Goal: Task Accomplishment & Management: Complete application form

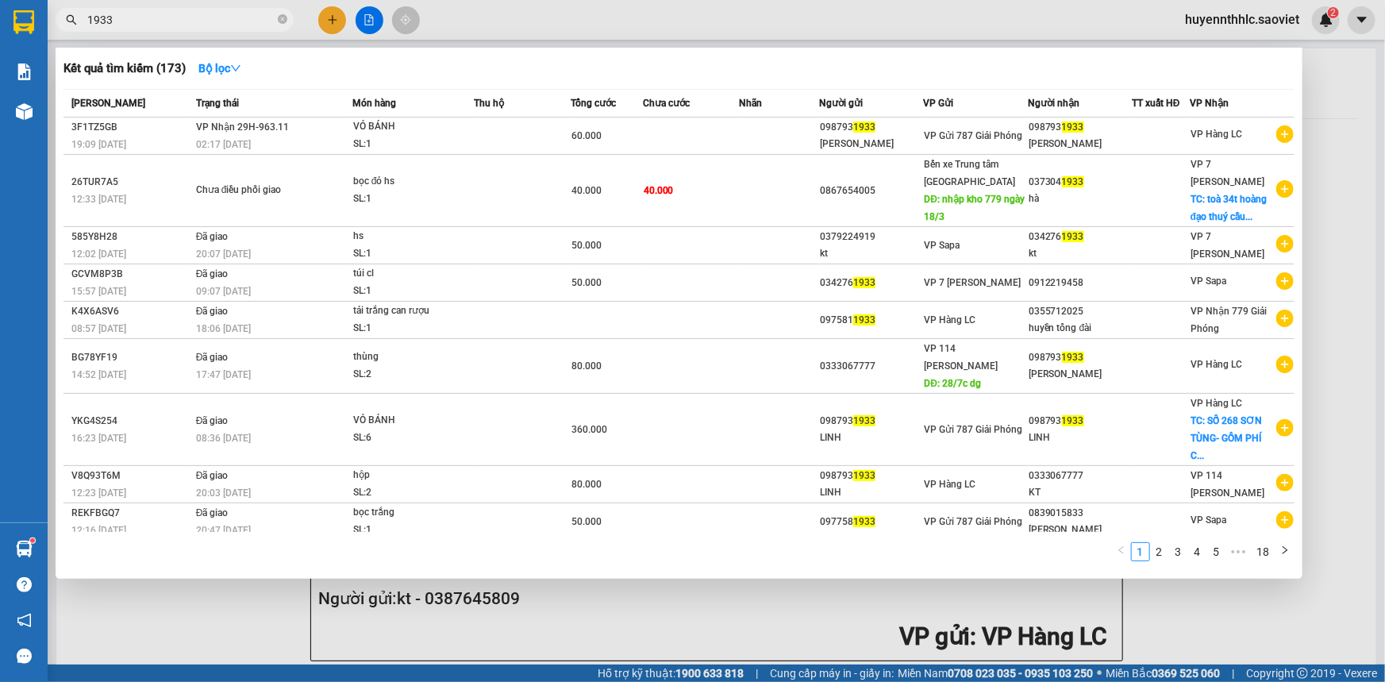
click at [1336, 205] on div at bounding box center [692, 341] width 1385 height 682
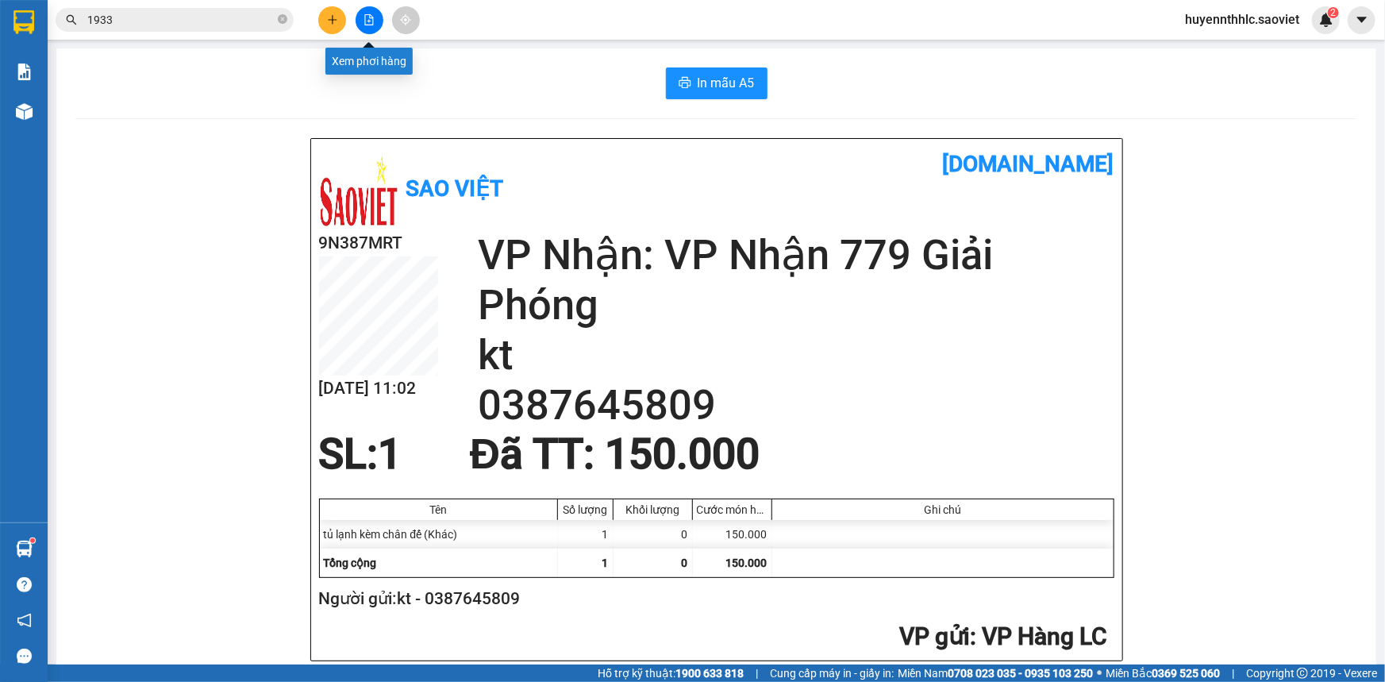
click at [357, 15] on button at bounding box center [370, 20] width 28 height 28
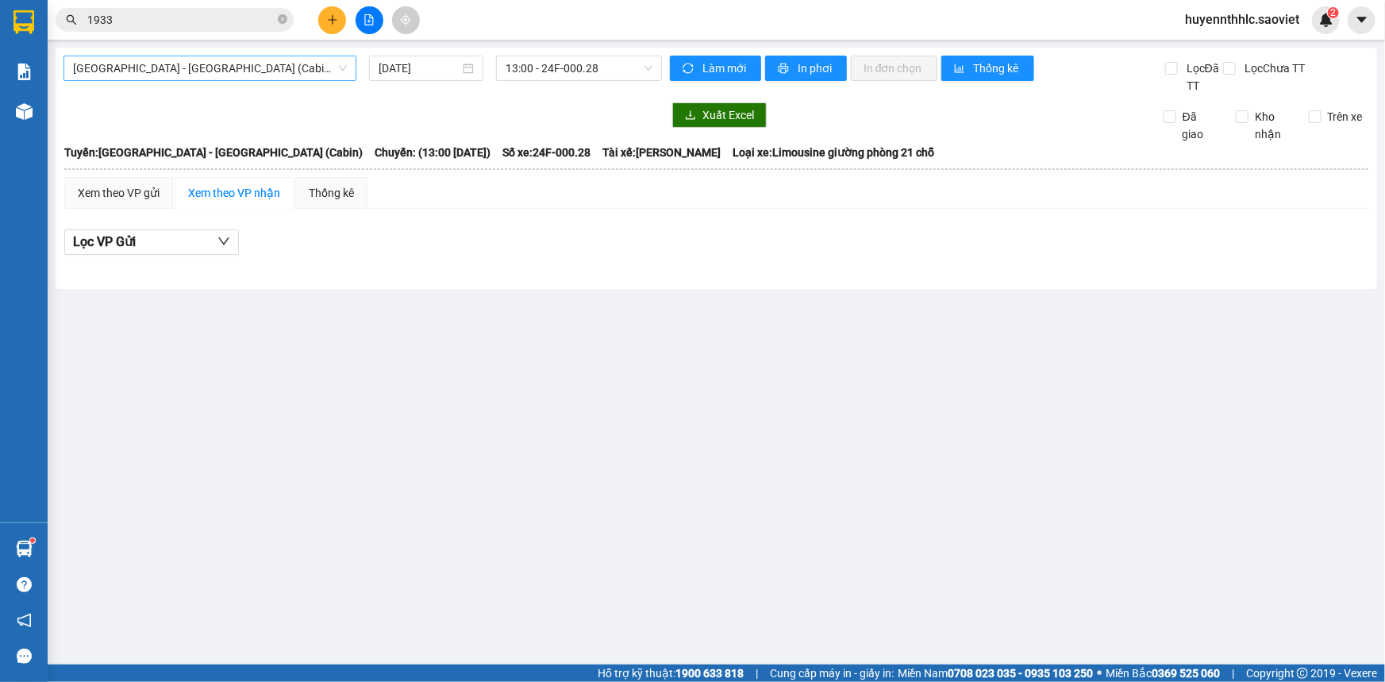
click at [253, 64] on span "Hà Nội - Lào Cai (Cabin)" at bounding box center [210, 68] width 274 height 24
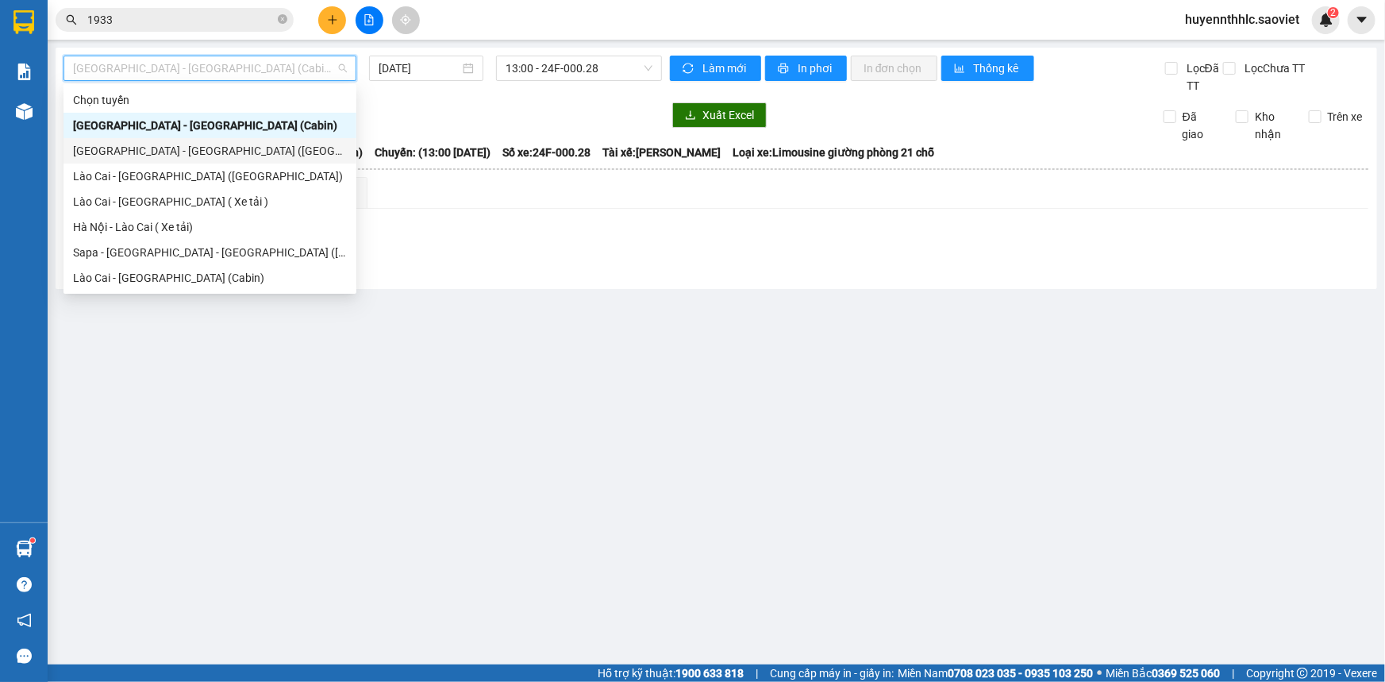
click at [192, 142] on div "Hà Nội - Lào Cai (Giường)" at bounding box center [210, 150] width 274 height 17
type input "12/09/2025"
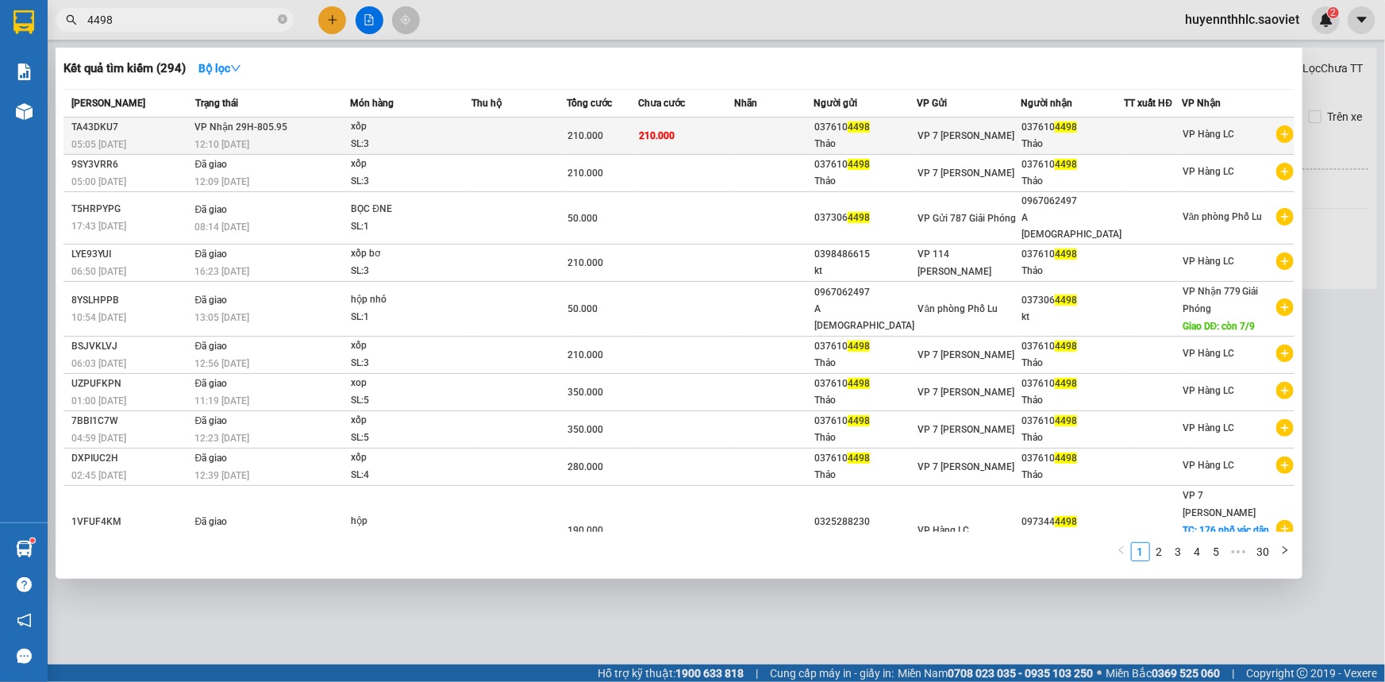
type input "4498"
click at [1050, 132] on div "037610 4498" at bounding box center [1073, 127] width 102 height 17
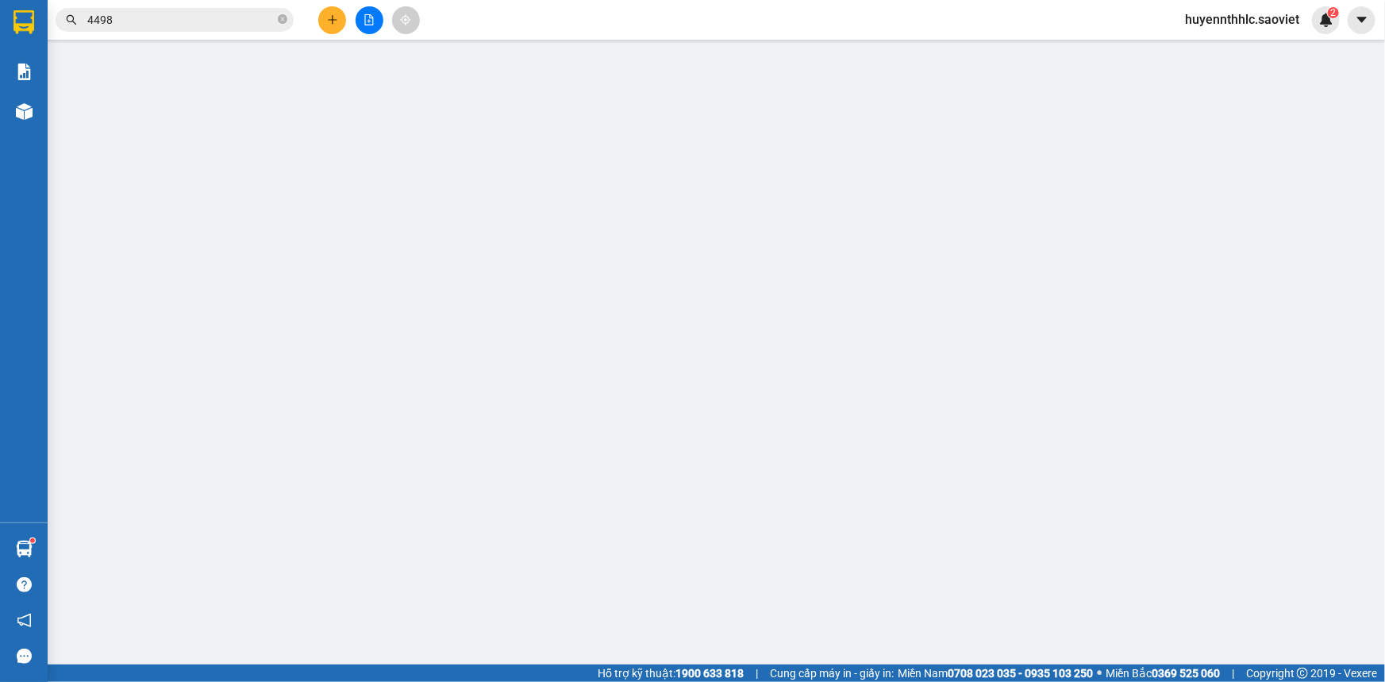
type input "0376104498"
type input "Thảo"
type input "0376104498"
type input "Thảo"
type input "210.000"
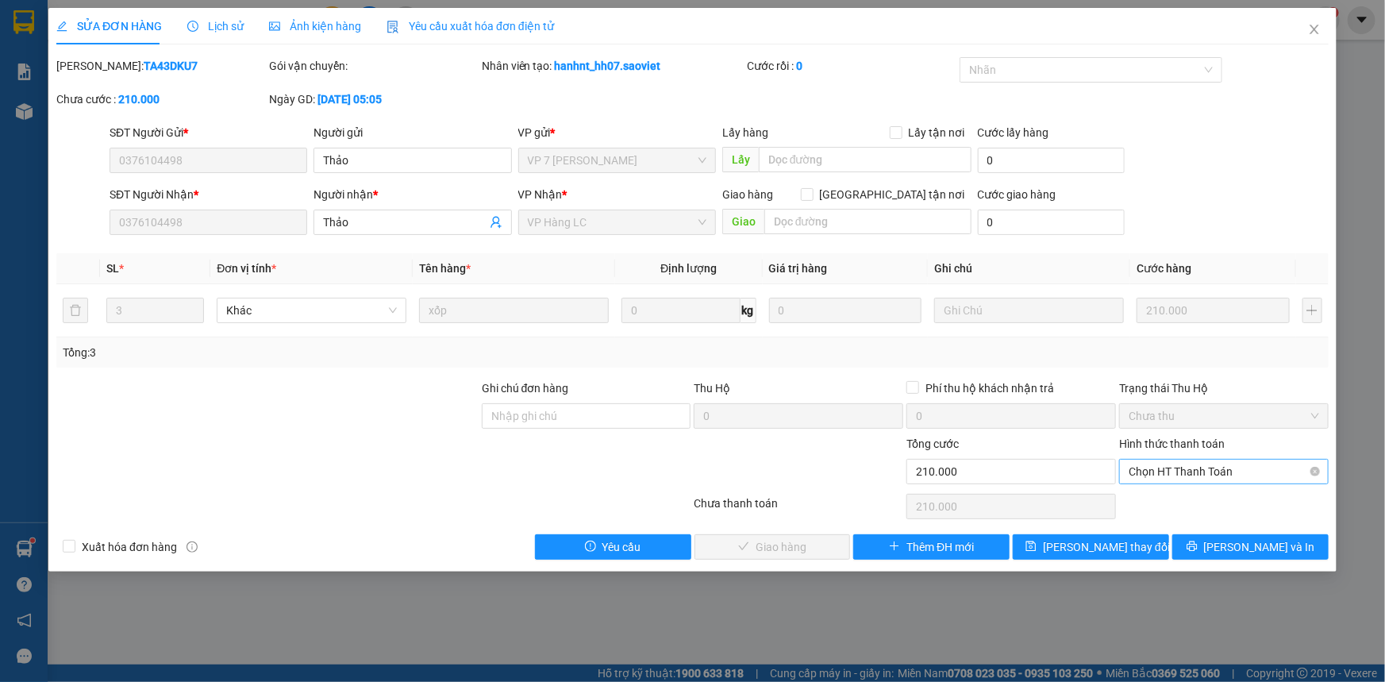
click at [1179, 476] on span "Chọn HT Thanh Toán" at bounding box center [1224, 472] width 191 height 24
click at [1161, 507] on div "Tại văn phòng" at bounding box center [1224, 502] width 191 height 17
type input "0"
drag, startPoint x: 786, startPoint y: 549, endPoint x: 1024, endPoint y: 364, distance: 301.6
click at [791, 551] on span "[PERSON_NAME] và Giao hàng" at bounding box center [801, 546] width 152 height 17
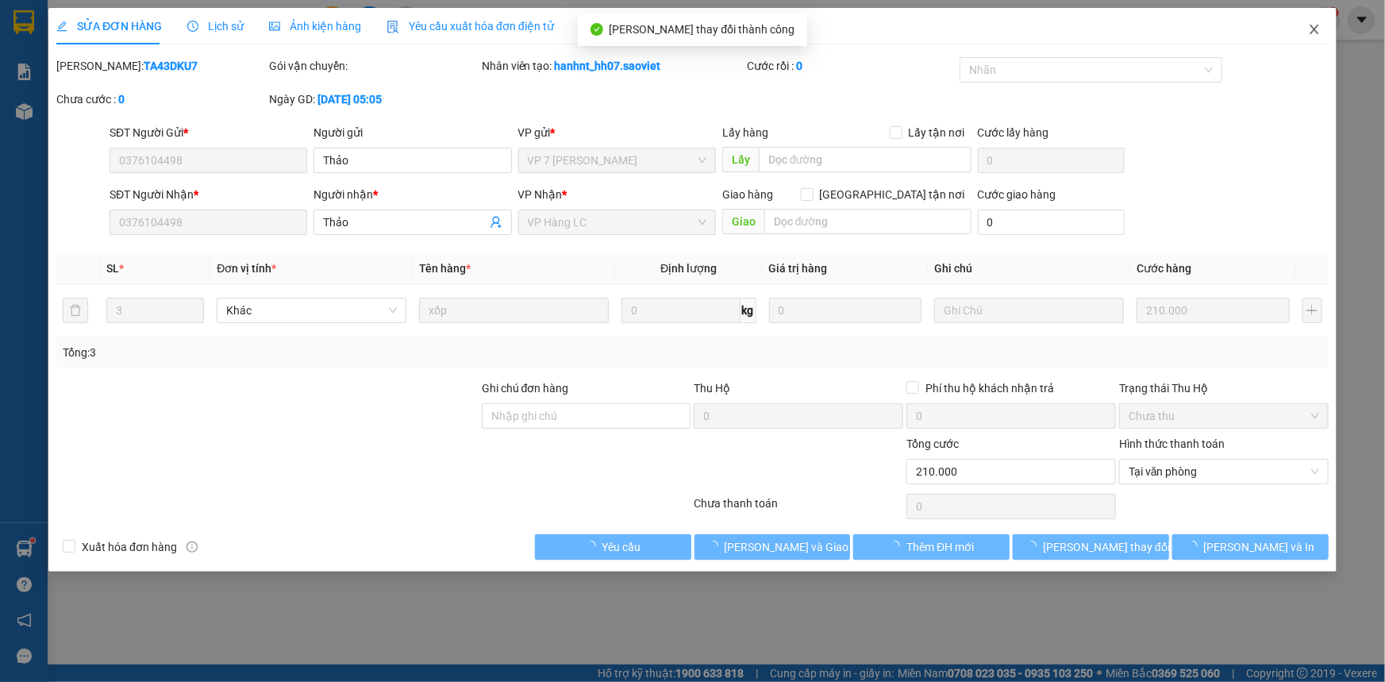
click at [1317, 33] on icon "close" at bounding box center [1314, 30] width 9 height 10
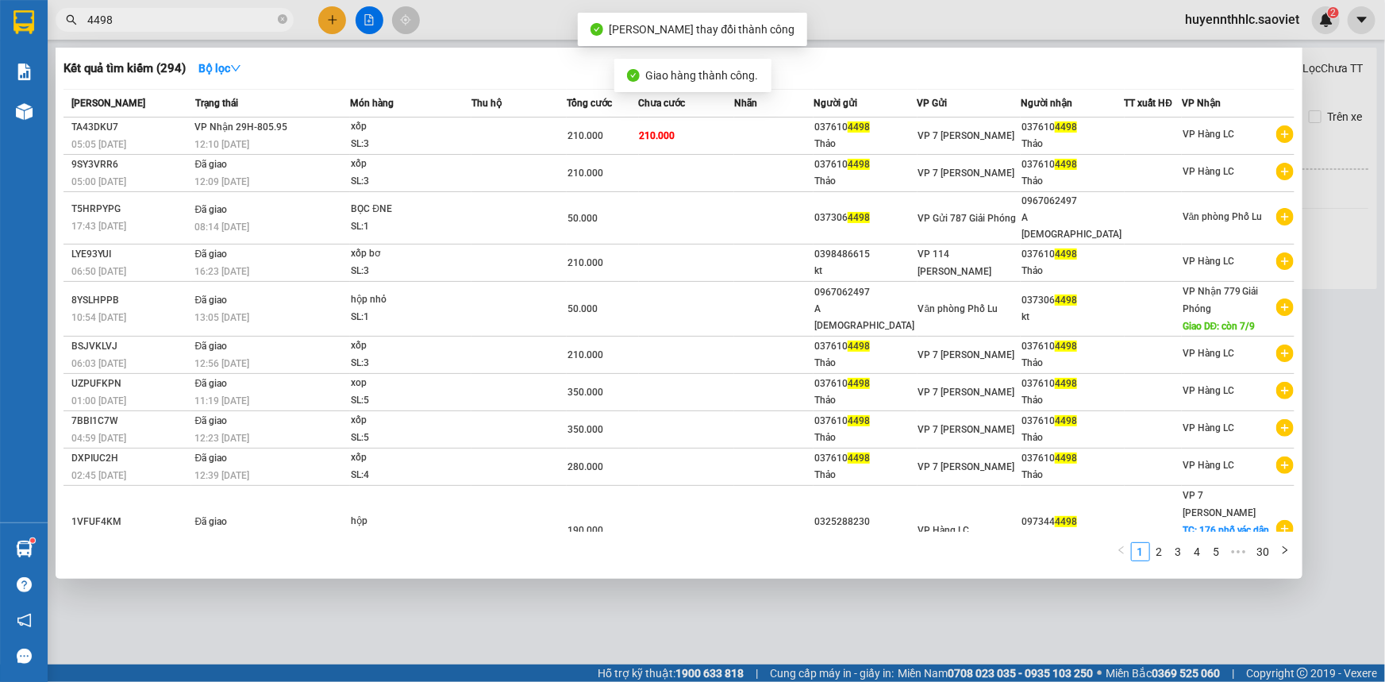
click at [195, 16] on input "4498" at bounding box center [180, 19] width 187 height 17
drag, startPoint x: 1354, startPoint y: 187, endPoint x: 1365, endPoint y: 191, distance: 12.1
click at [1354, 189] on div at bounding box center [692, 341] width 1385 height 682
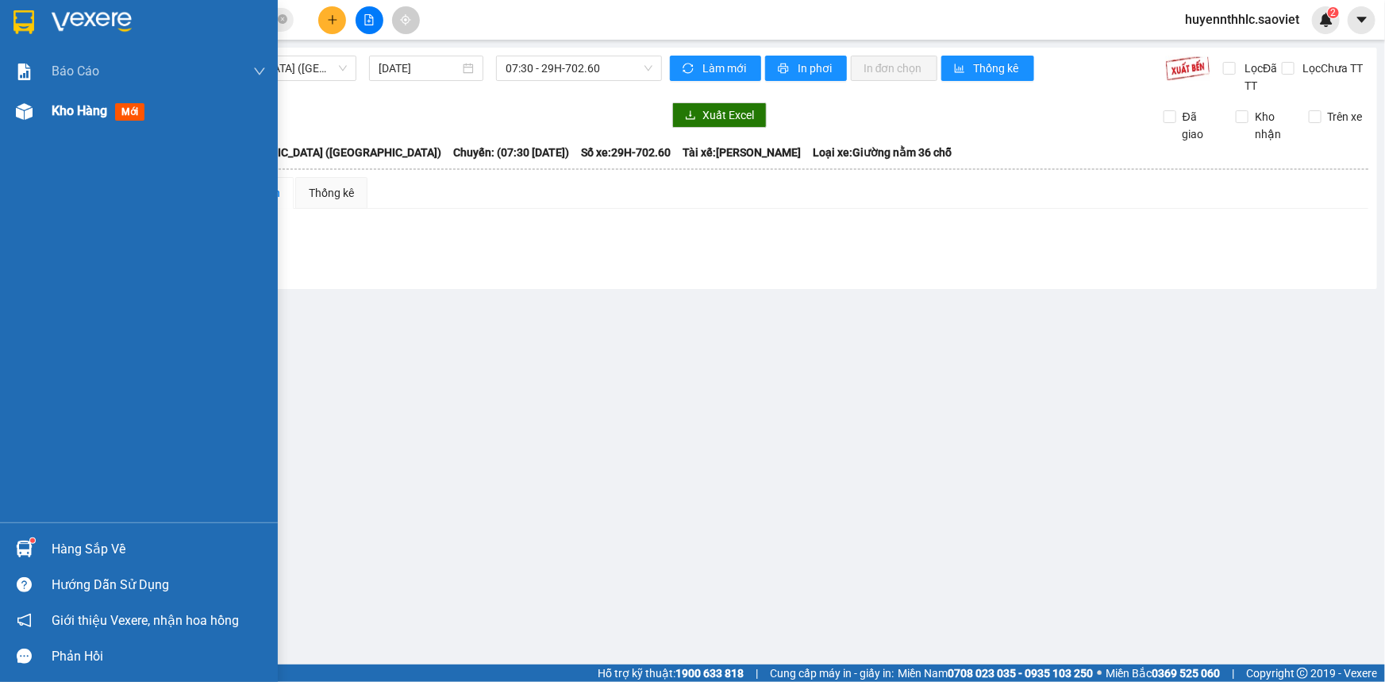
click at [81, 123] on div "Kho hàng mới" at bounding box center [159, 111] width 214 height 40
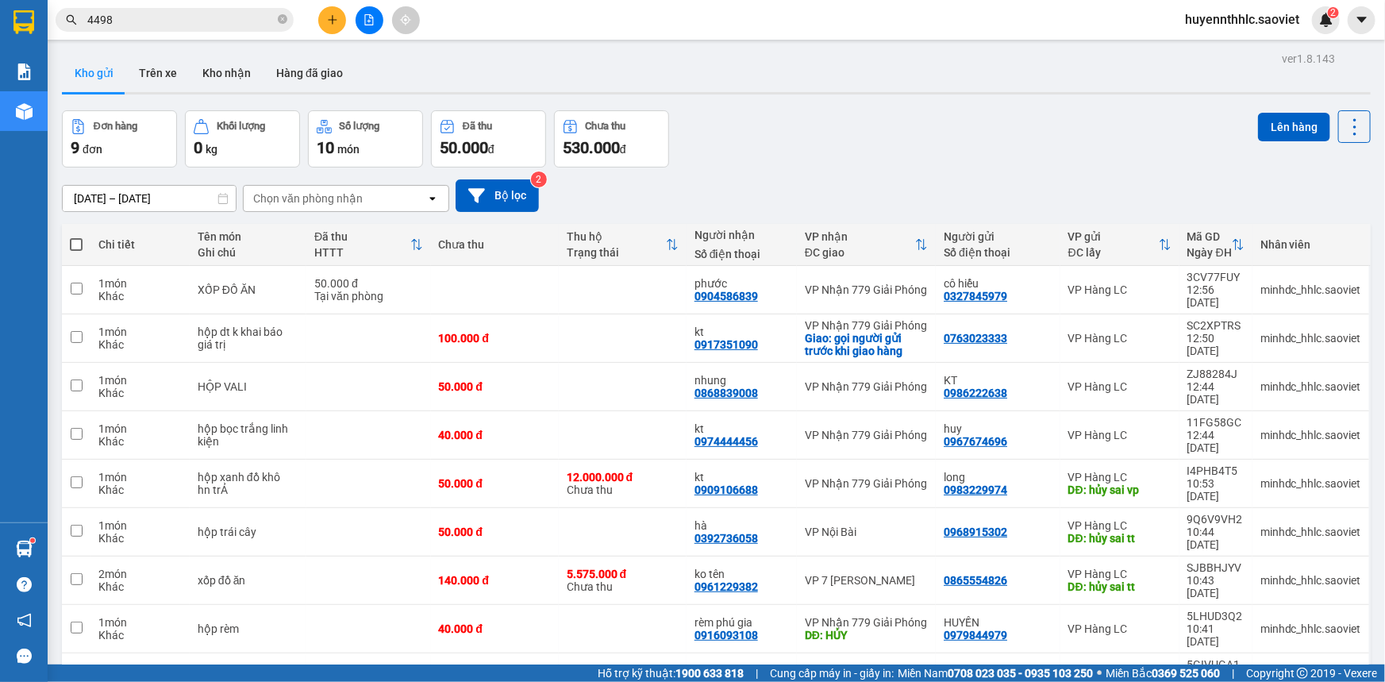
drag, startPoint x: 1340, startPoint y: 128, endPoint x: 1381, endPoint y: 233, distance: 113.1
click at [1347, 133] on icon at bounding box center [1355, 127] width 22 height 22
click at [1334, 225] on span "Làm mới" at bounding box center [1321, 226] width 44 height 16
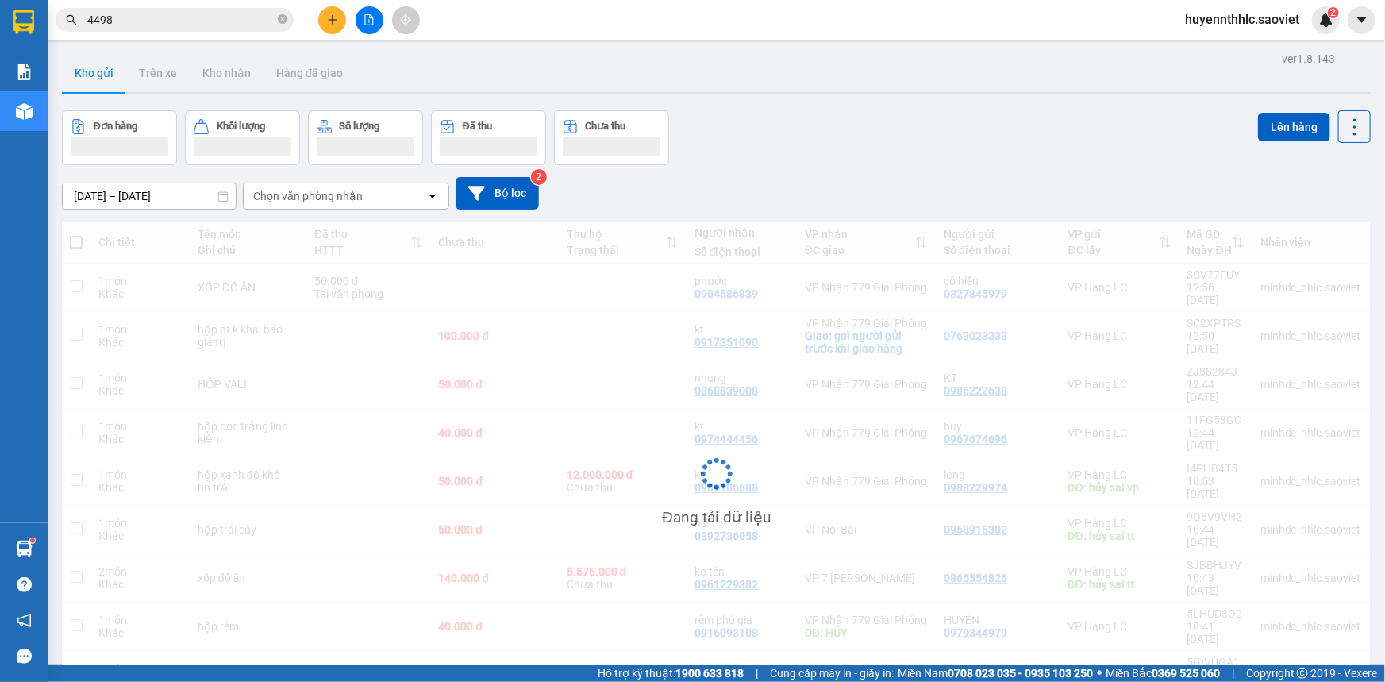
click at [1326, 225] on div "Đang tải dữ liệu" at bounding box center [716, 486] width 1309 height 529
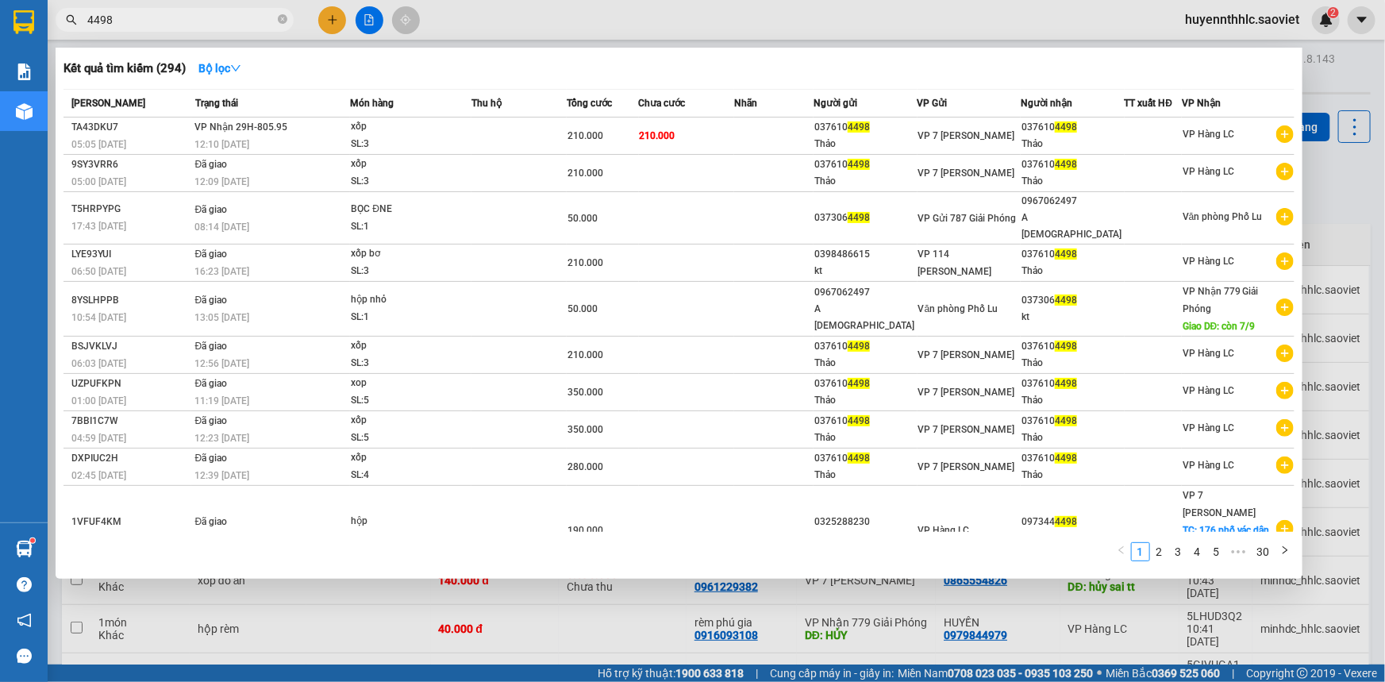
click at [220, 22] on input "4498" at bounding box center [180, 19] width 187 height 17
type input "4"
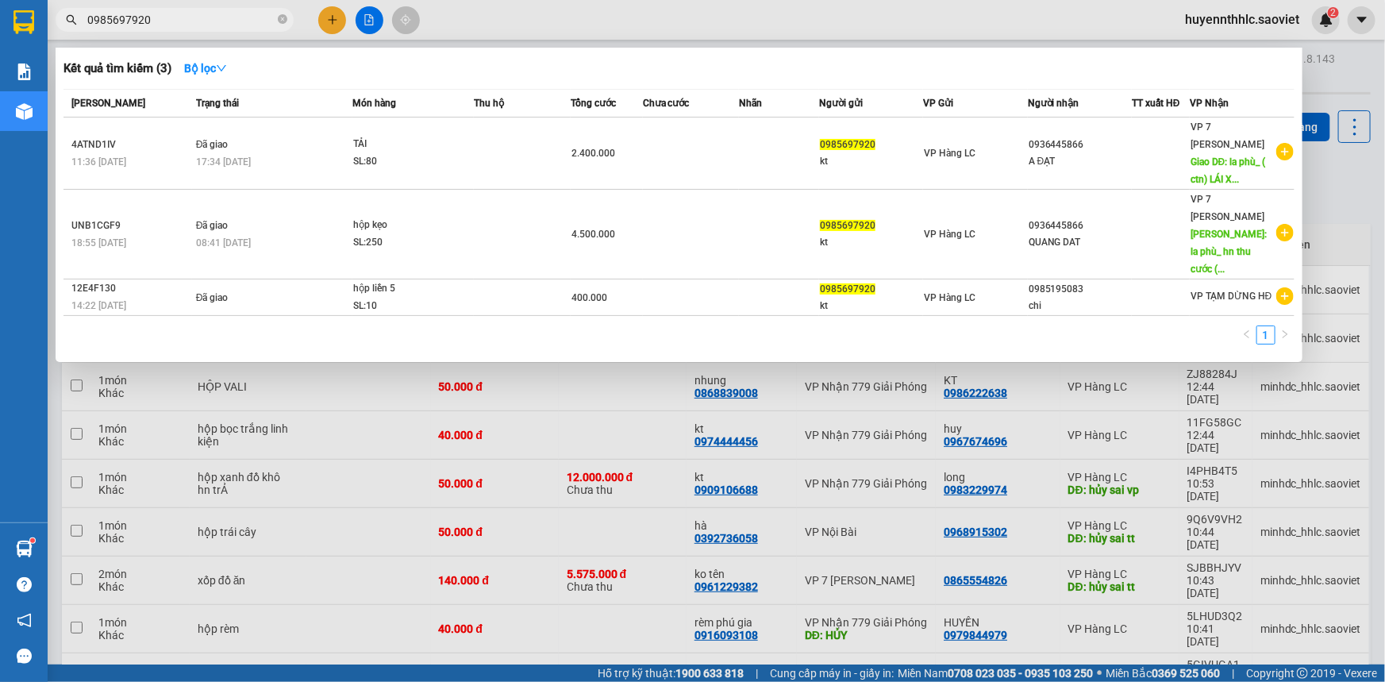
type input "0985697920"
click at [1187, 430] on div at bounding box center [692, 341] width 1385 height 682
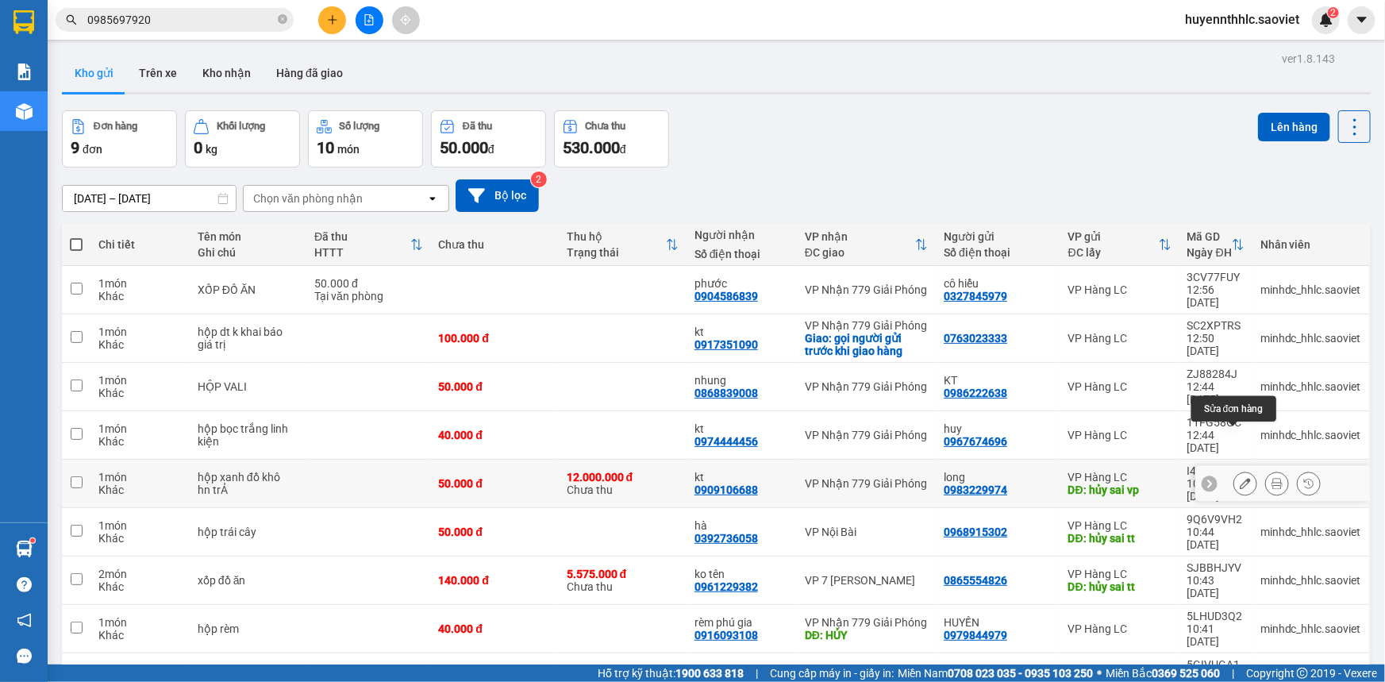
click at [1240, 478] on icon at bounding box center [1245, 483] width 11 height 11
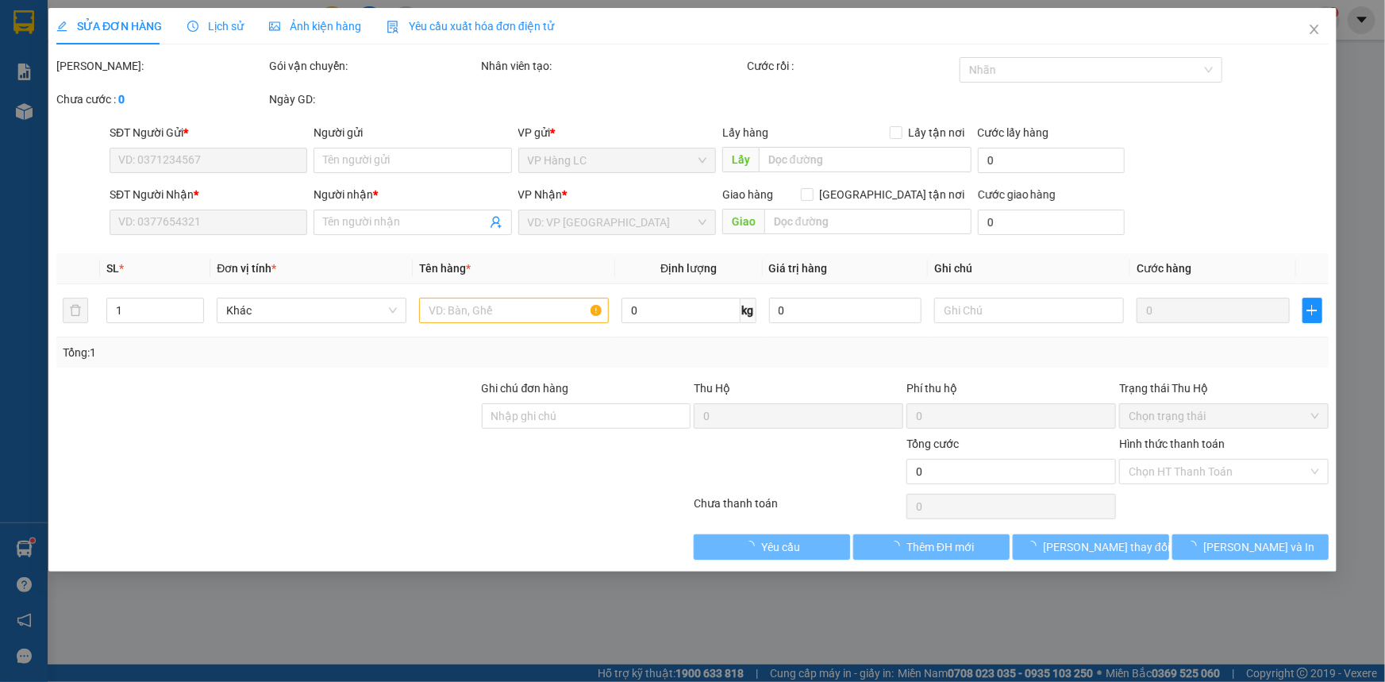
type input "0983229974"
type input "long"
type input "hủy sai vp"
type input "0909106688"
type input "kt"
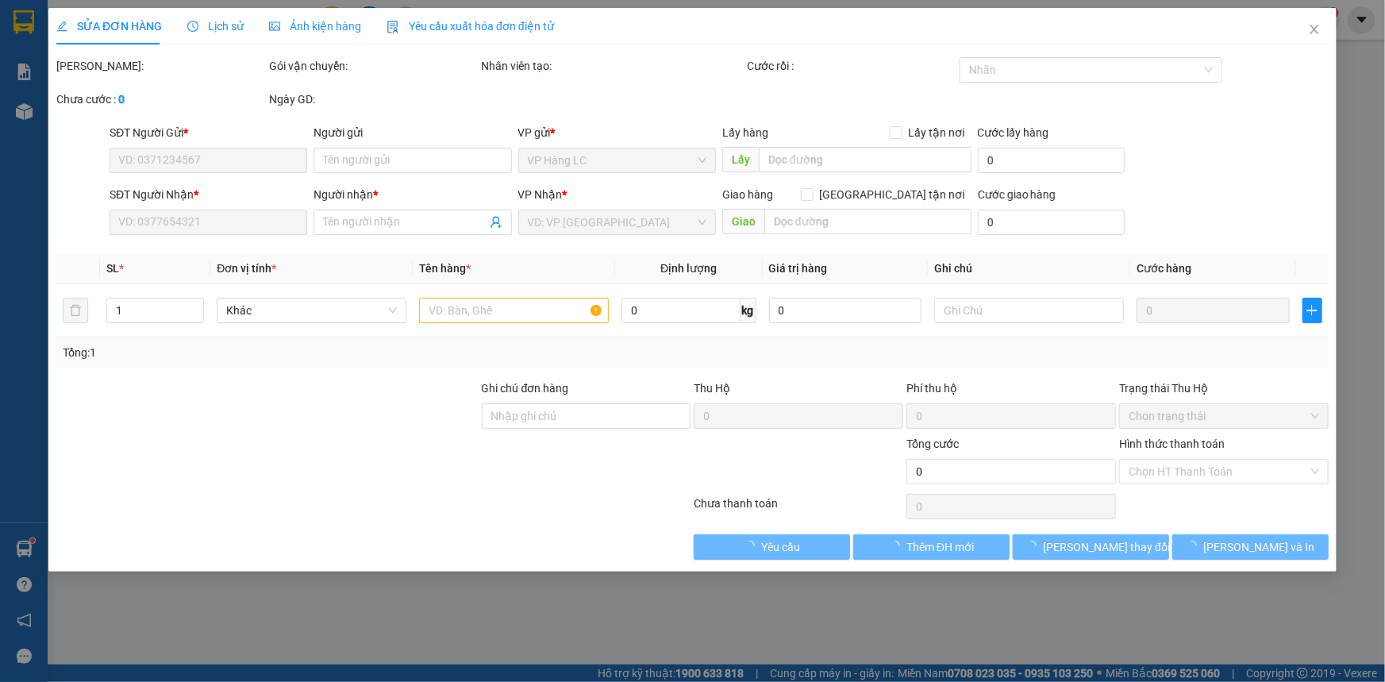
type input "12.000.000"
type input "70.000"
type input "50.000"
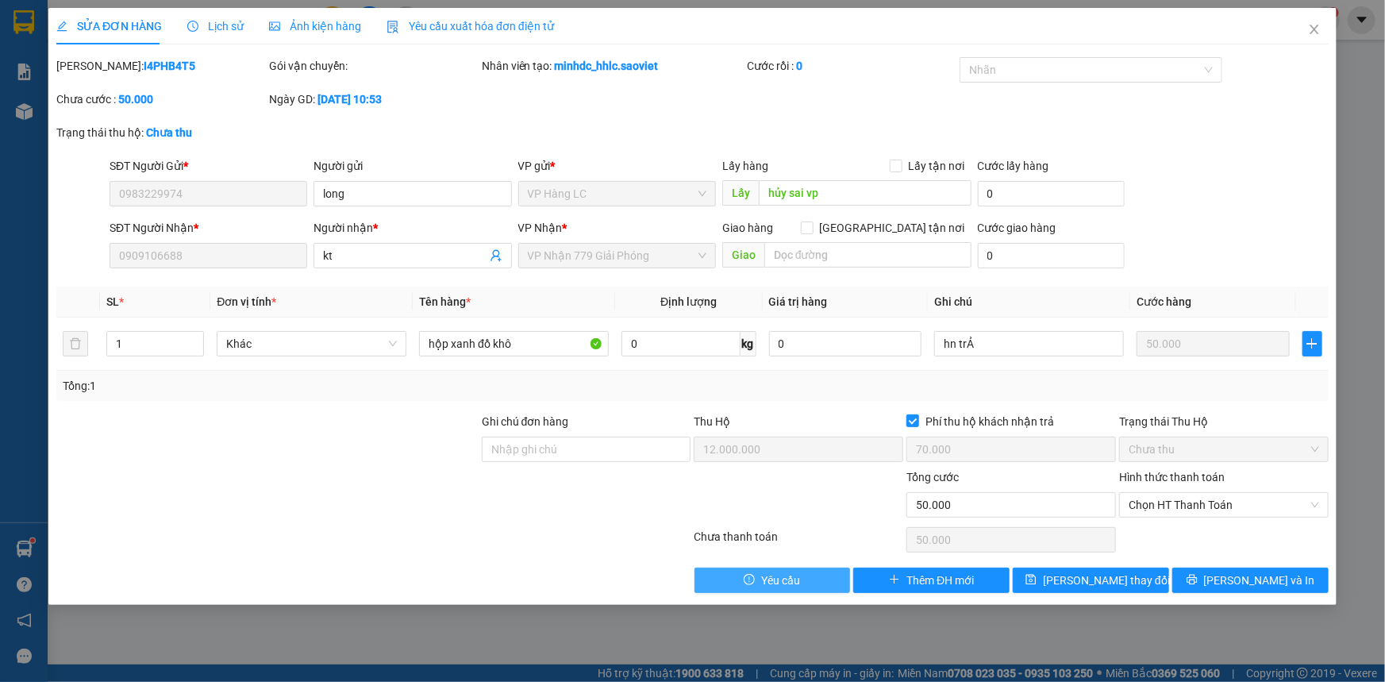
click at [766, 585] on span "Yêu cầu" at bounding box center [780, 580] width 39 height 17
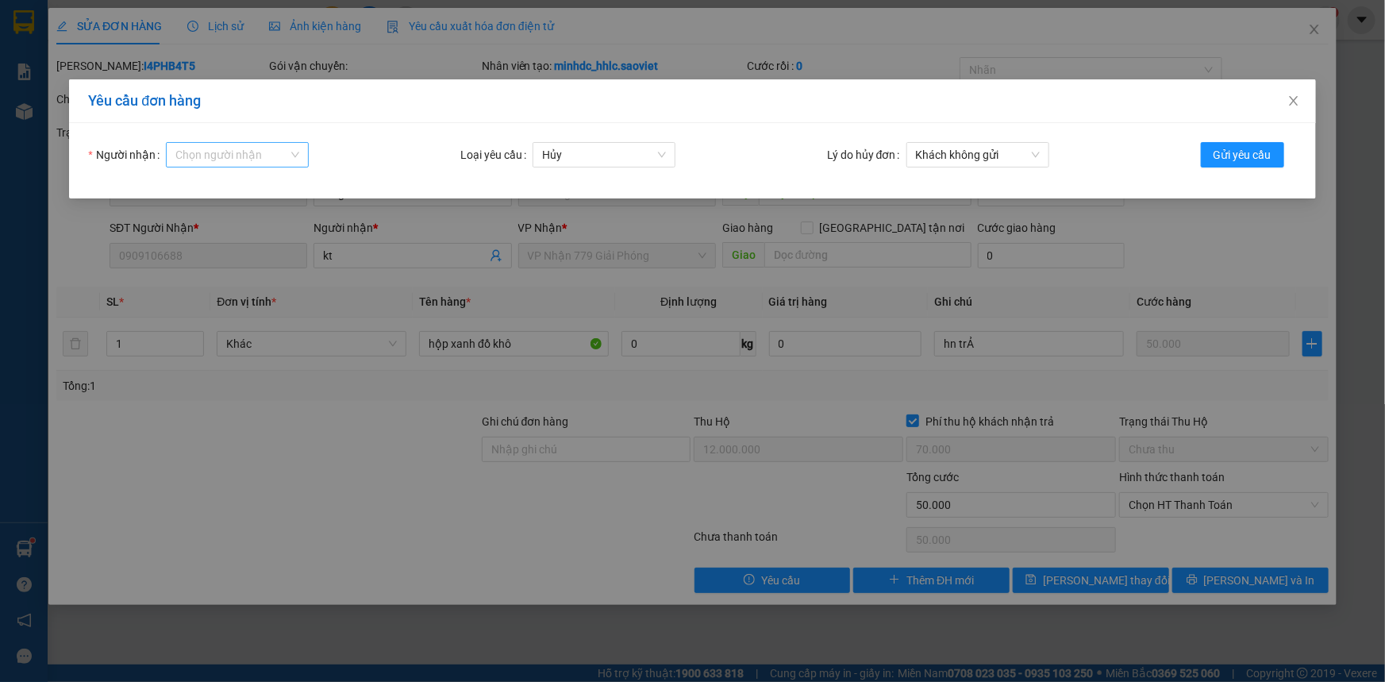
click at [247, 152] on input "Người nhận" at bounding box center [231, 155] width 113 height 24
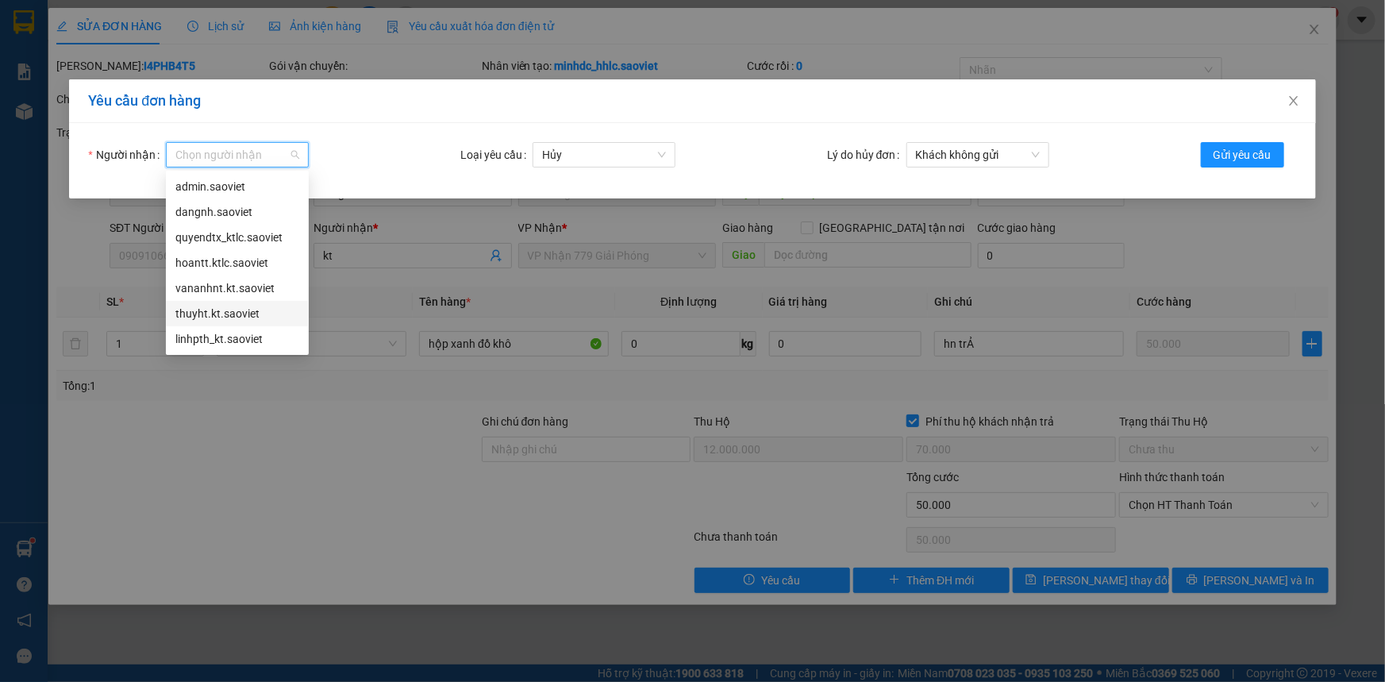
drag, startPoint x: 241, startPoint y: 318, endPoint x: 556, endPoint y: 249, distance: 321.9
click at [246, 315] on div "thuyht.kt.saoviet" at bounding box center [237, 313] width 124 height 17
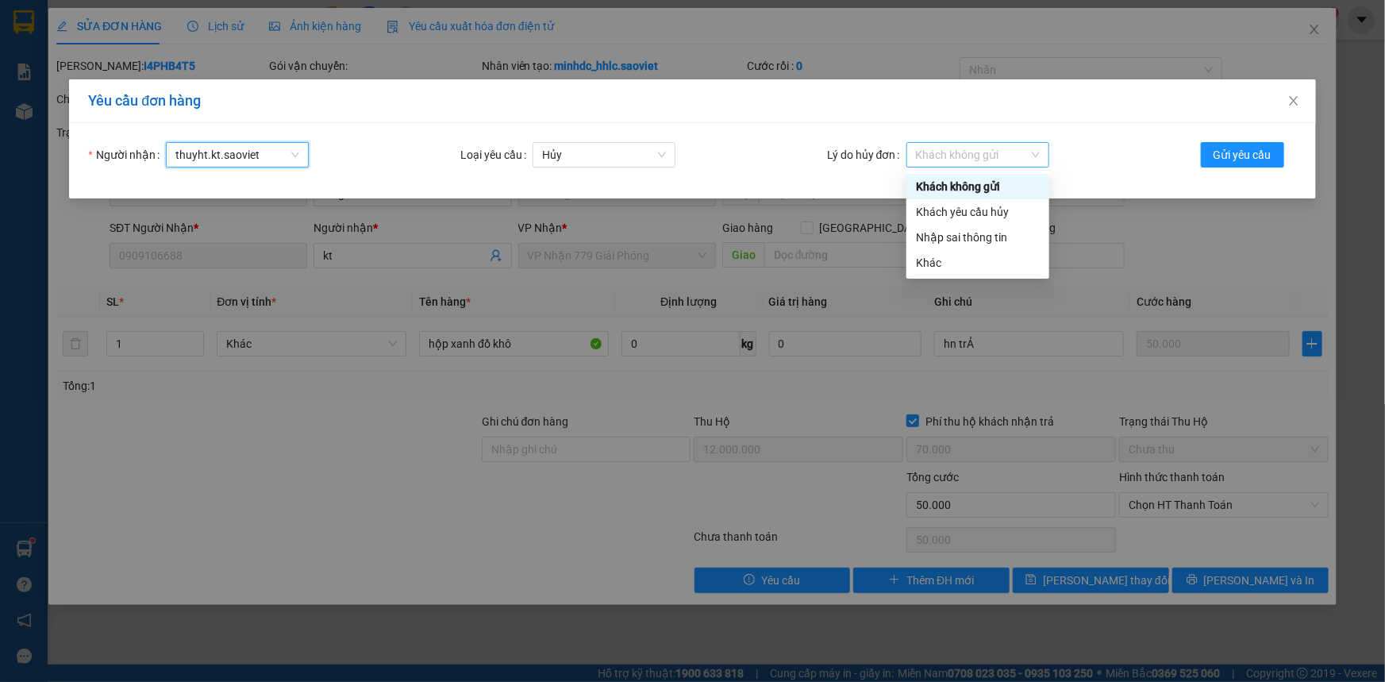
click at [952, 152] on span "Khách không gửi" at bounding box center [978, 155] width 124 height 24
click at [961, 245] on div "Nhập sai thông tin" at bounding box center [978, 237] width 124 height 17
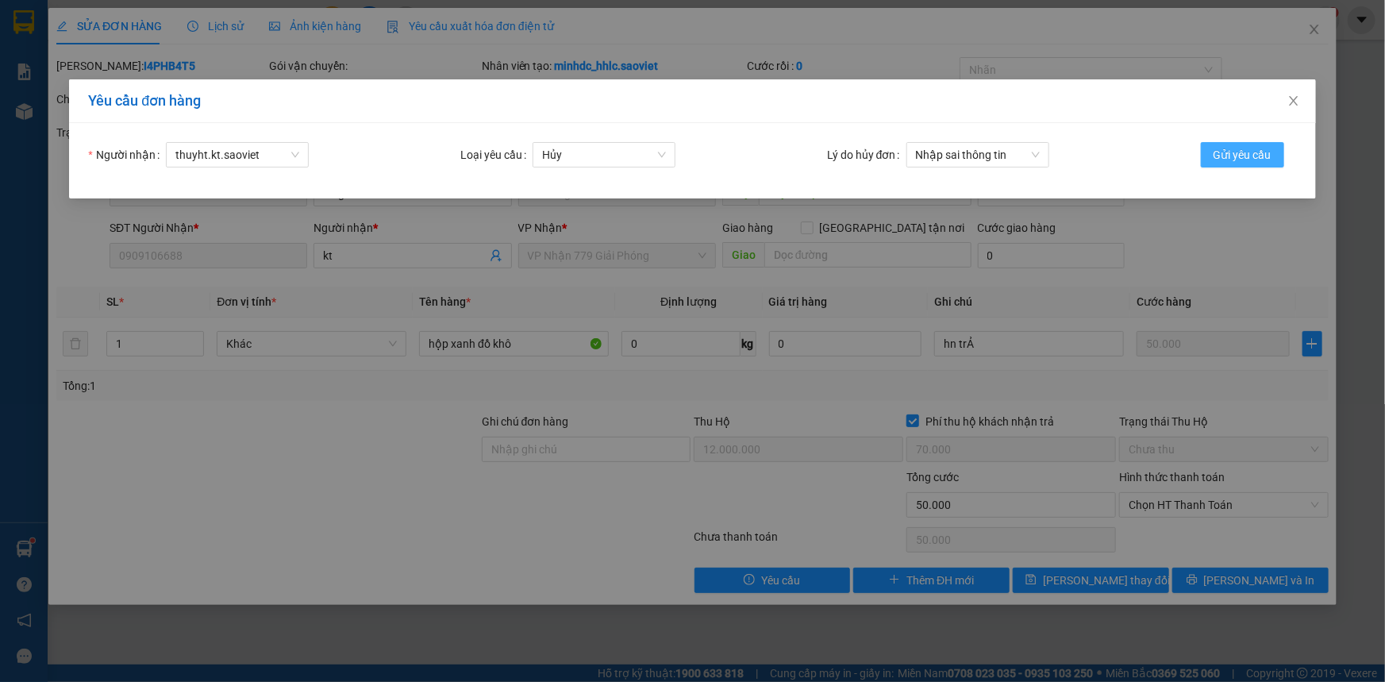
click at [1254, 155] on span "Gửi yêu cầu" at bounding box center [1243, 154] width 58 height 17
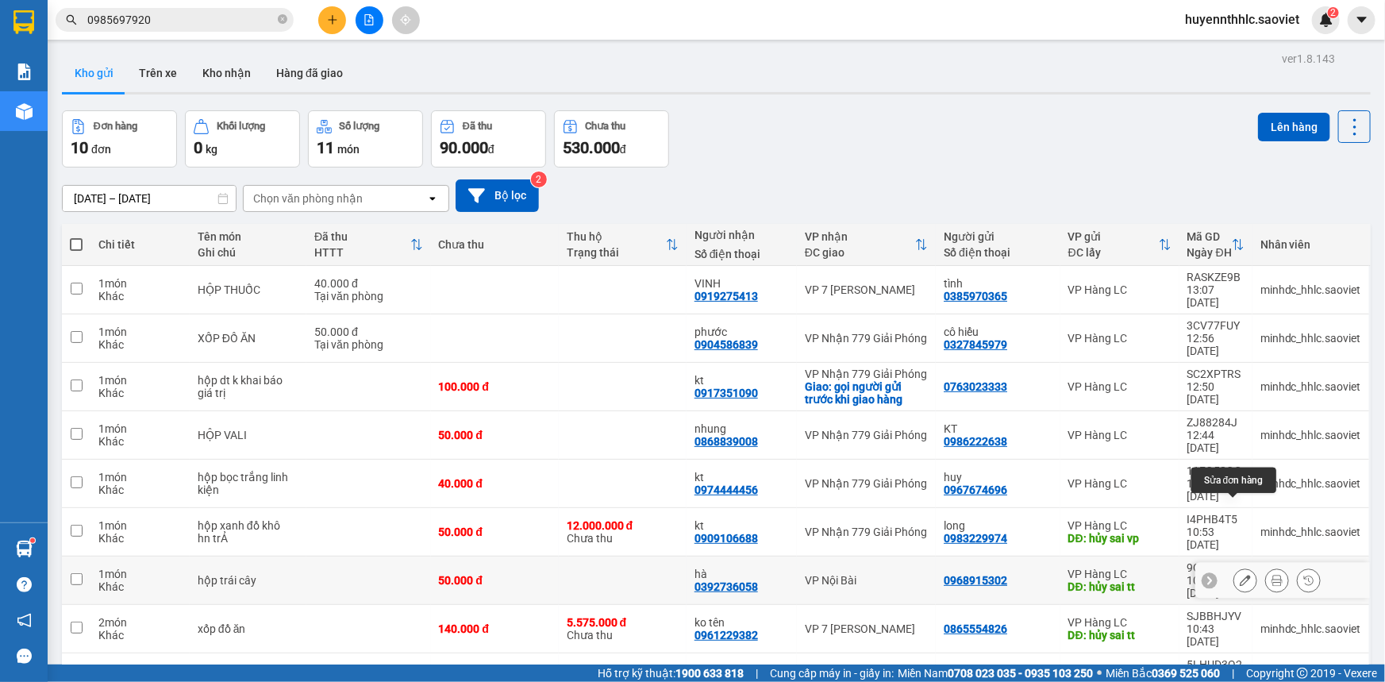
click at [1240, 575] on icon at bounding box center [1245, 580] width 11 height 11
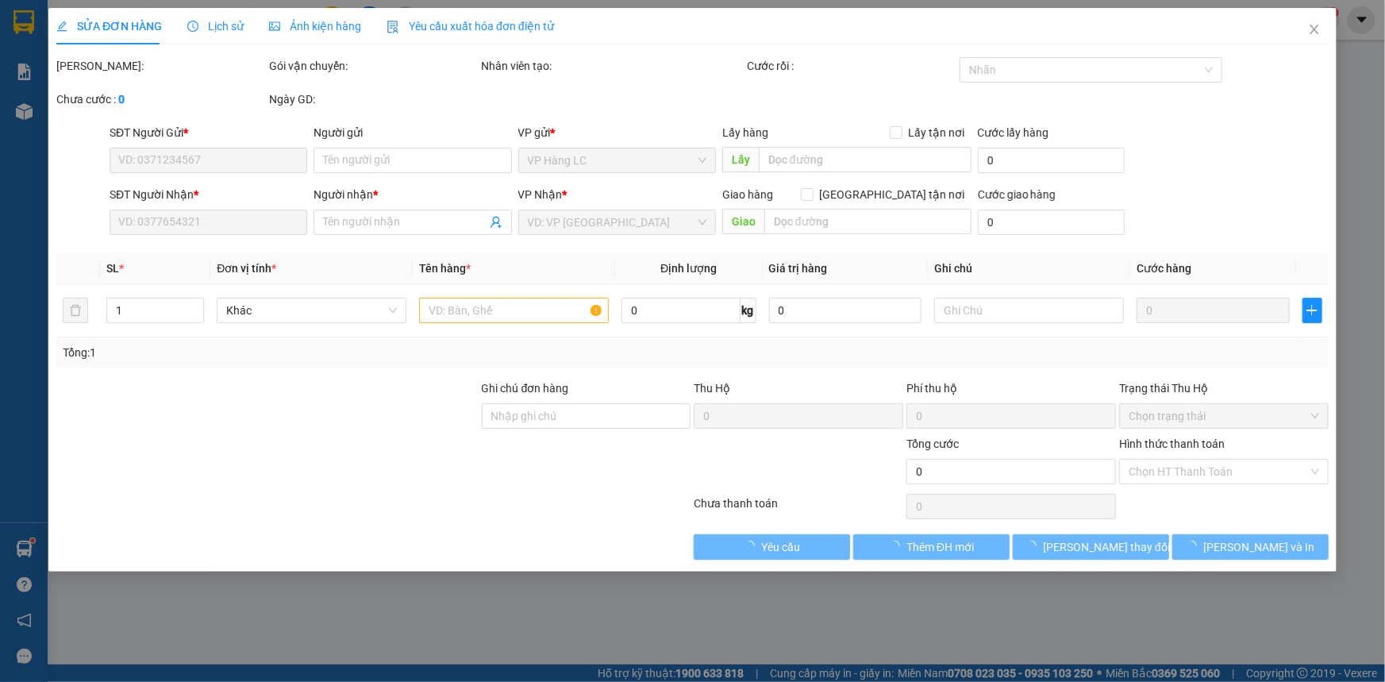
type input "0968915302"
type input "hủy sai tt"
type input "0392736058"
type input "hà"
type input "50.000"
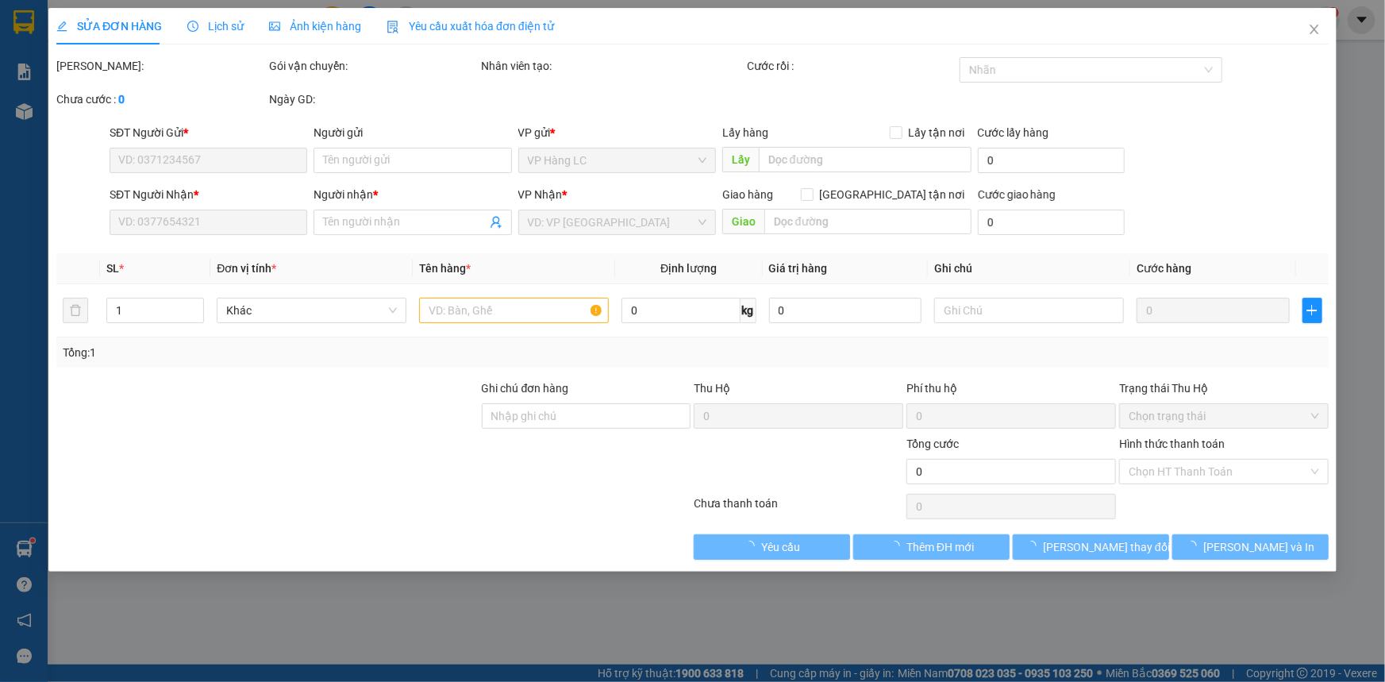
type input "50.000"
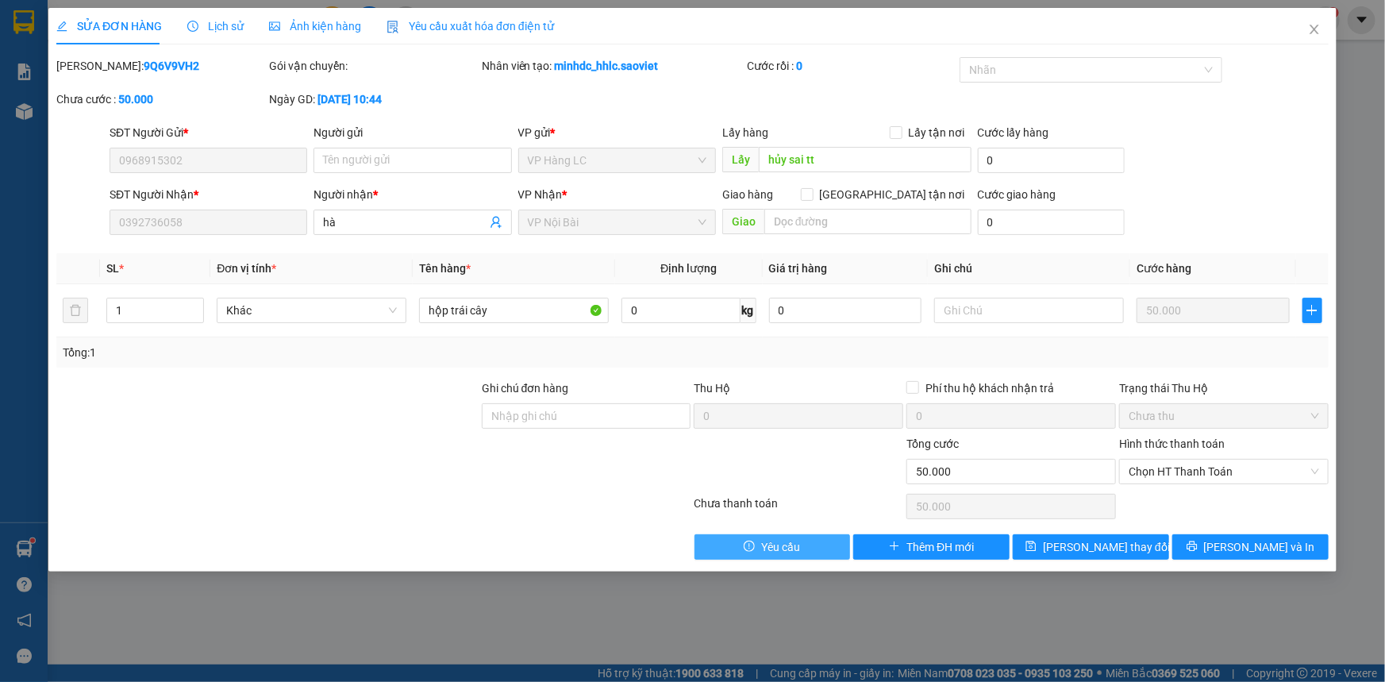
click at [798, 542] on span "Yêu cầu" at bounding box center [780, 546] width 39 height 17
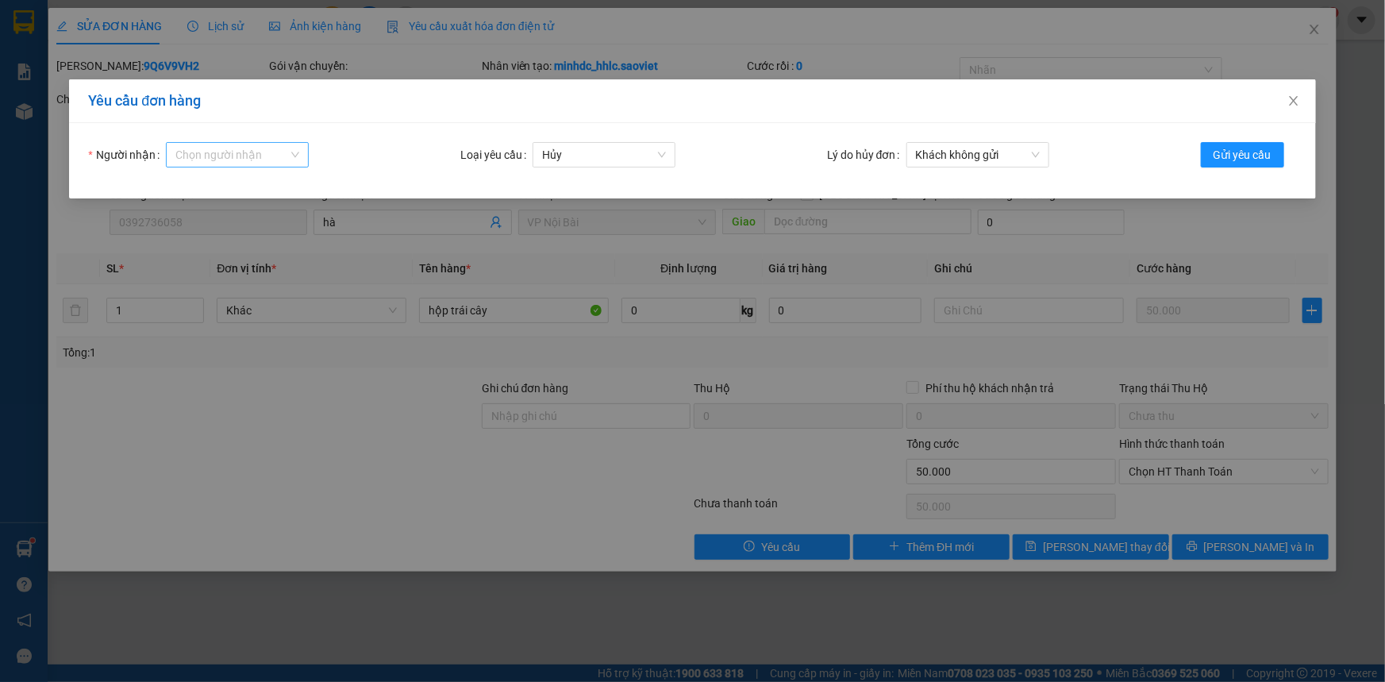
click at [258, 158] on input "Người nhận" at bounding box center [231, 155] width 113 height 24
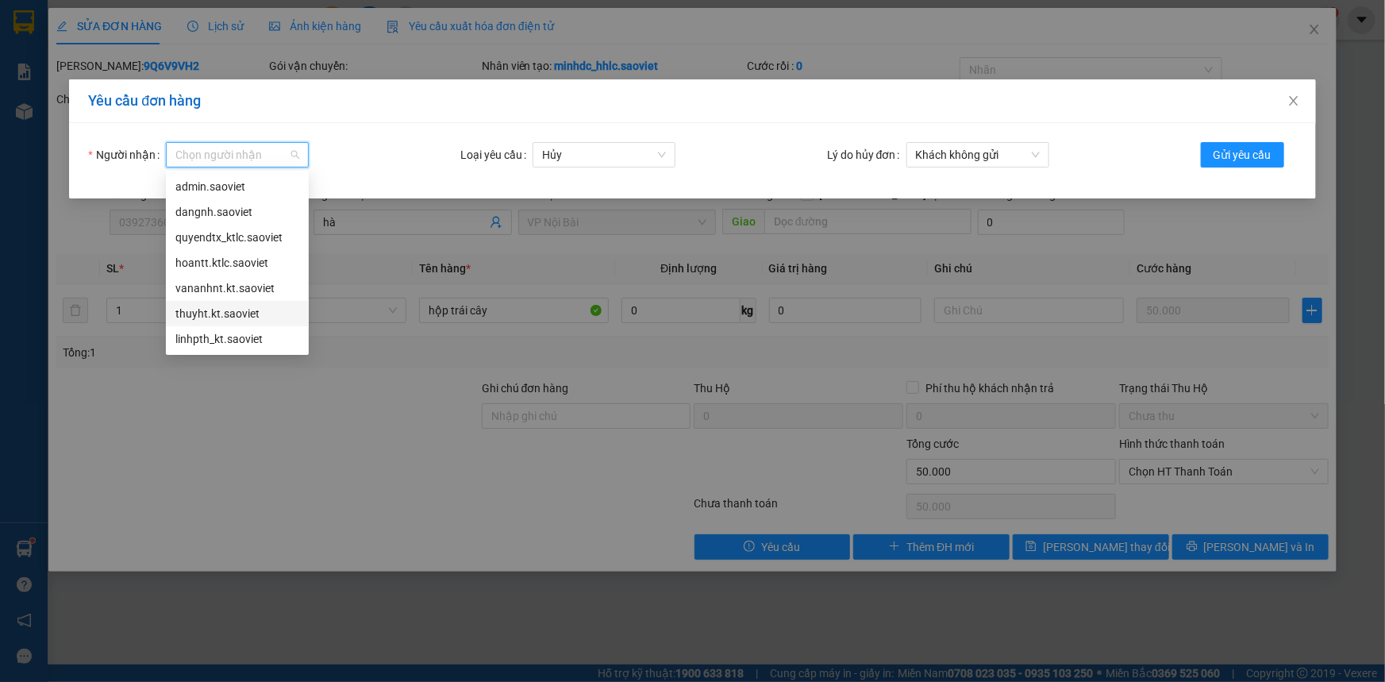
click at [242, 317] on div "thuyht.kt.saoviet" at bounding box center [237, 313] width 124 height 17
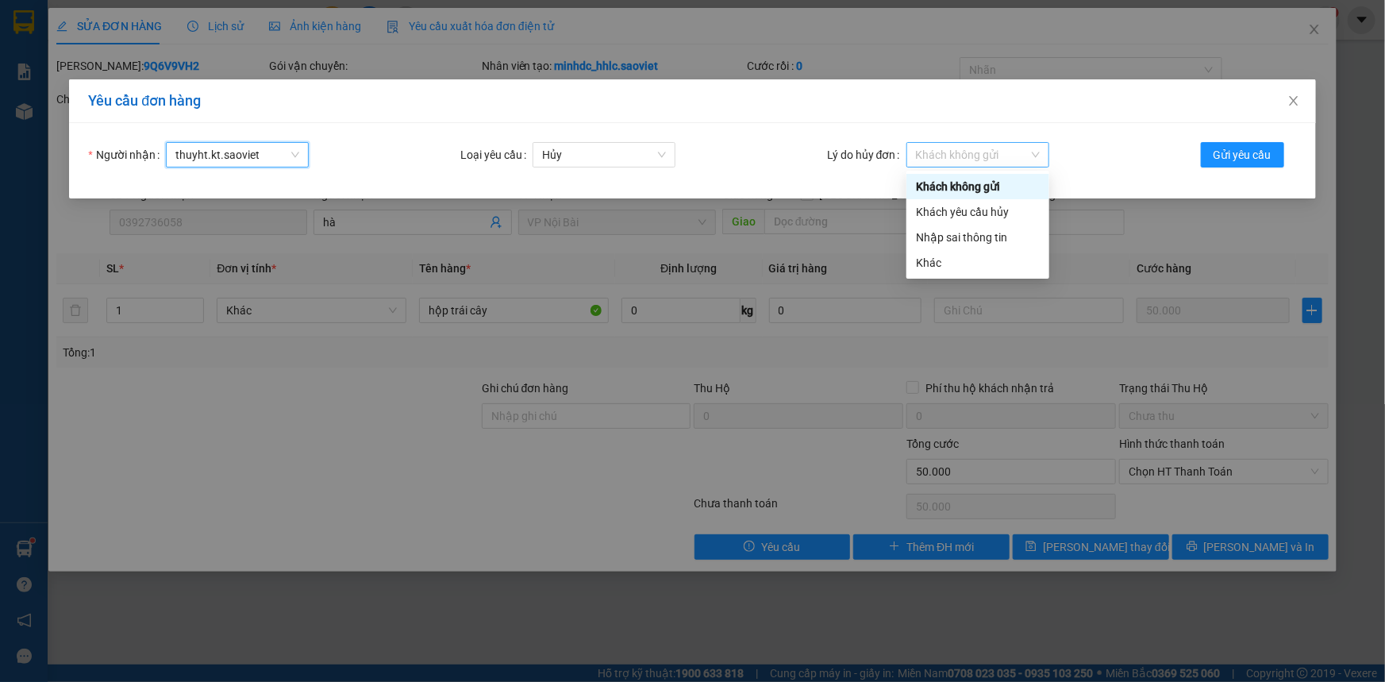
click at [972, 156] on span "Khách không gửi" at bounding box center [978, 155] width 124 height 24
click at [959, 246] on div "Nhập sai thông tin" at bounding box center [978, 237] width 143 height 25
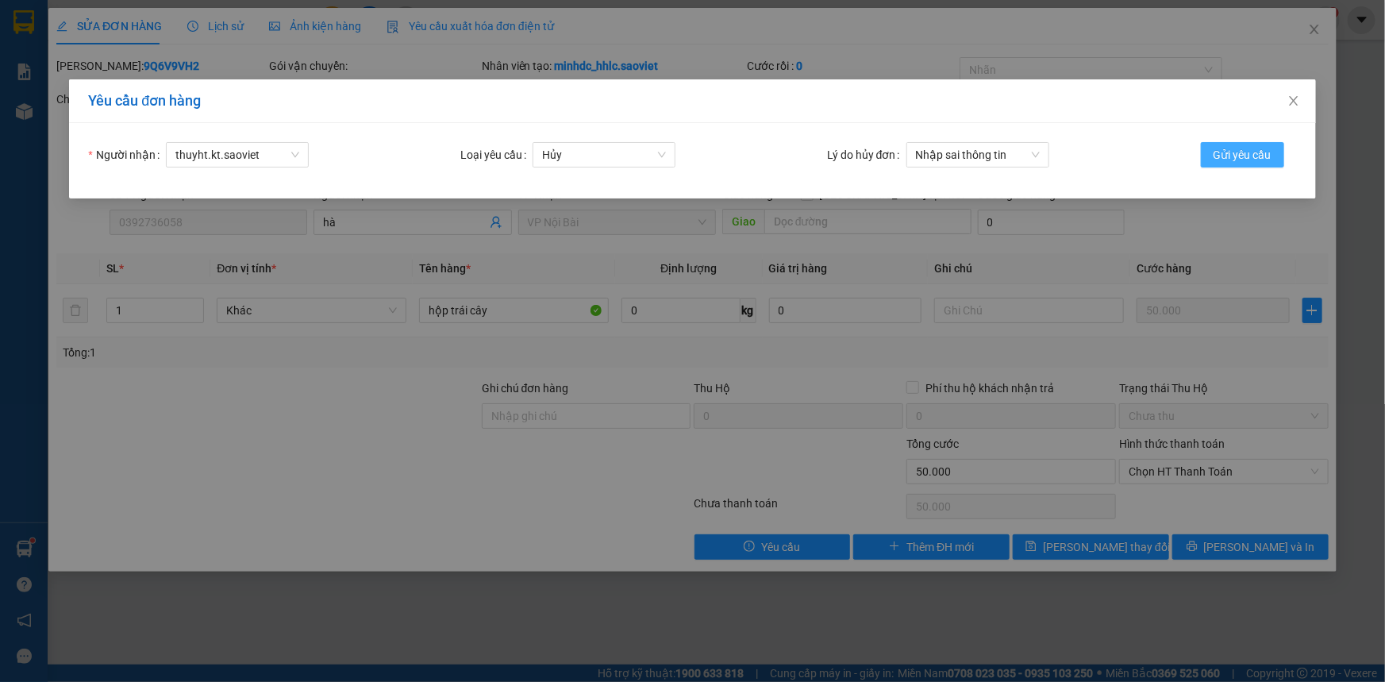
click at [1259, 159] on span "Gửi yêu cầu" at bounding box center [1243, 154] width 58 height 17
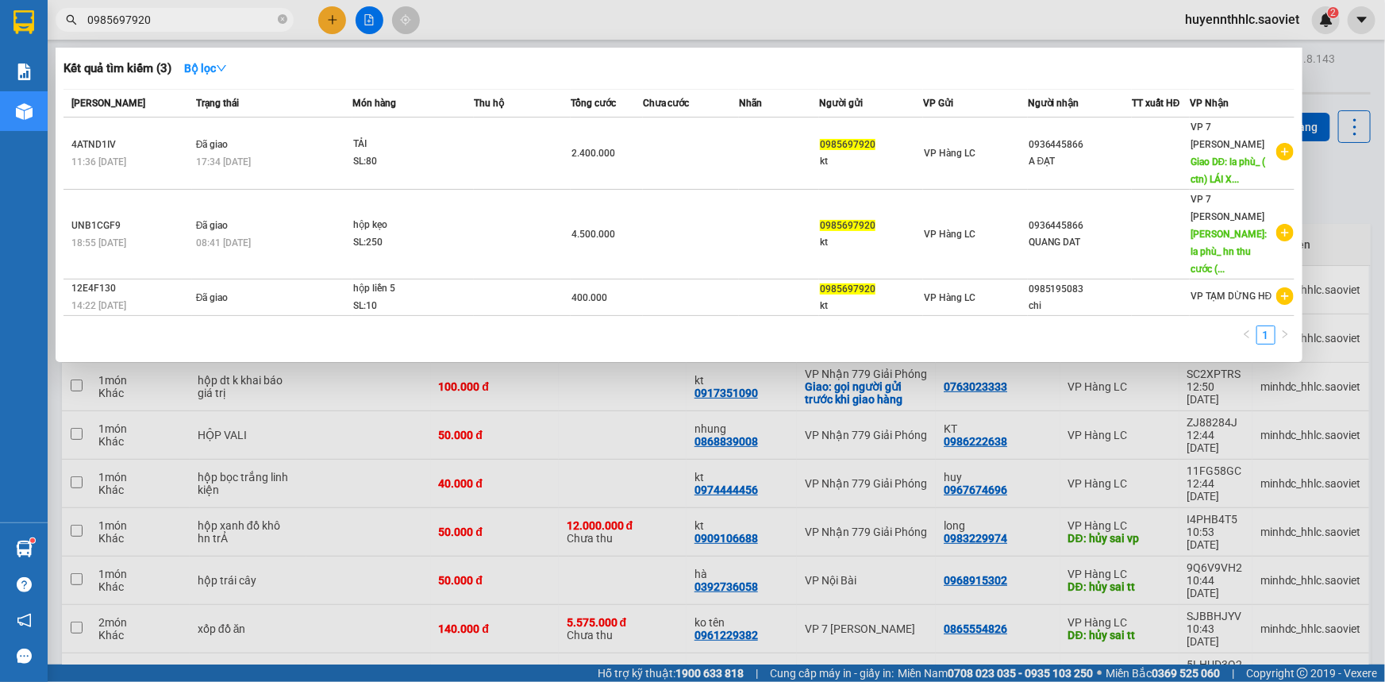
drag, startPoint x: 191, startPoint y: 18, endPoint x: 52, endPoint y: 37, distance: 139.3
click at [53, 34] on div "Kết quả tìm kiếm ( 3 ) Bộ lọc Mã ĐH Trạng thái Món hàng Thu hộ Tổng cước Chưa c…" at bounding box center [155, 20] width 310 height 28
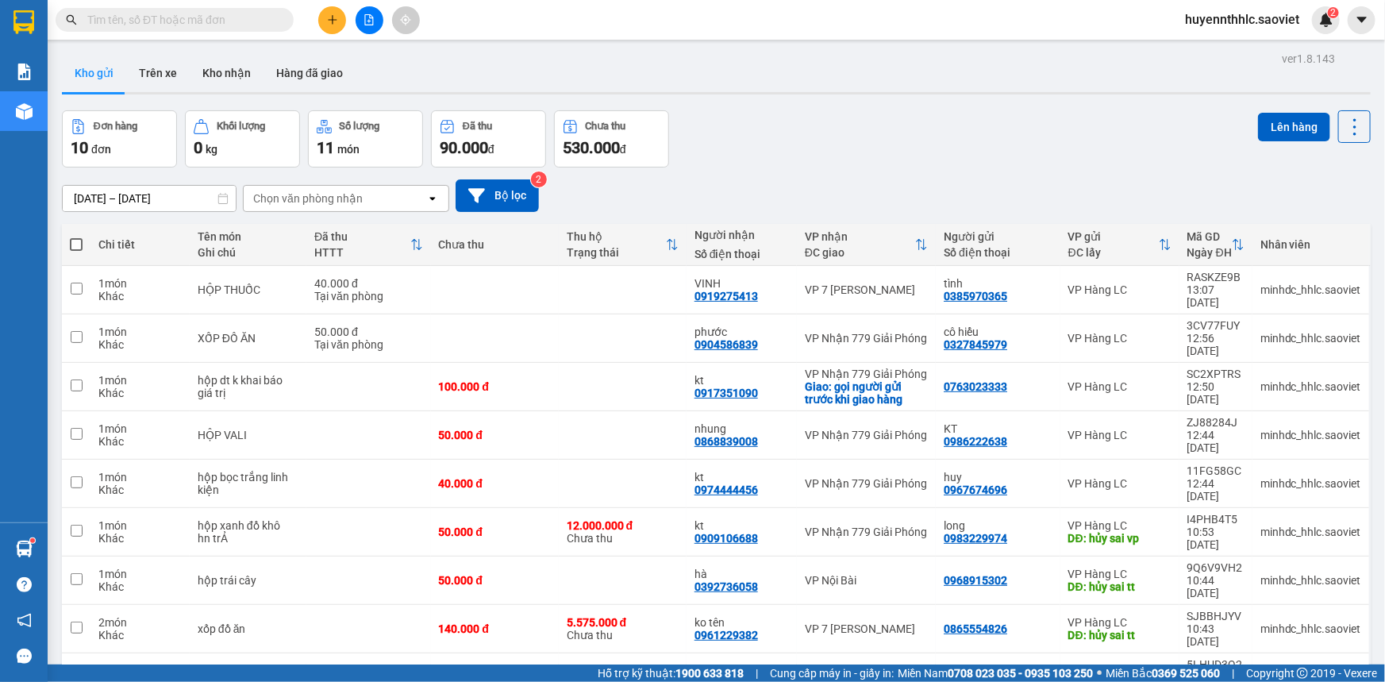
type input "7"
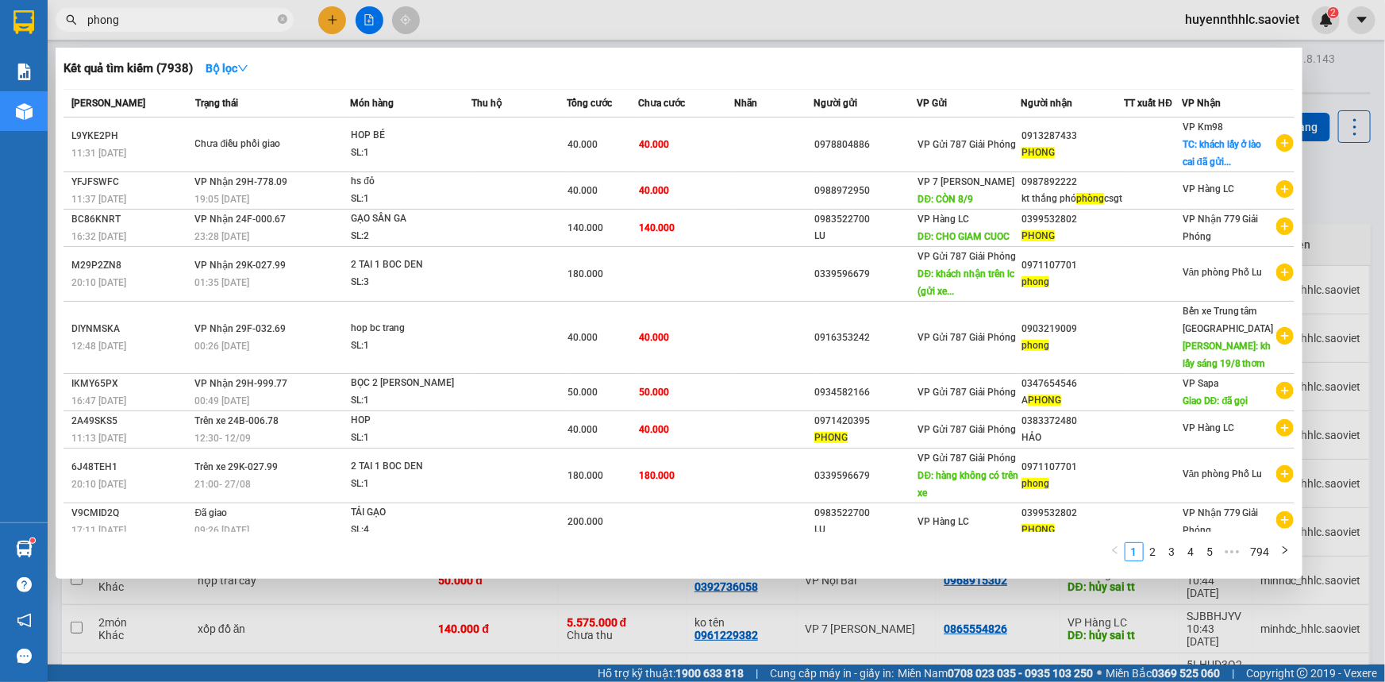
type input "phong"
drag, startPoint x: 141, startPoint y: 22, endPoint x: 85, endPoint y: 32, distance: 56.4
click at [85, 32] on div "Kết quả tìm kiếm ( 7938 ) Bộ lọc Mã ĐH Trạng thái Món hàng Thu hộ Tổng cước Chư…" at bounding box center [155, 20] width 310 height 28
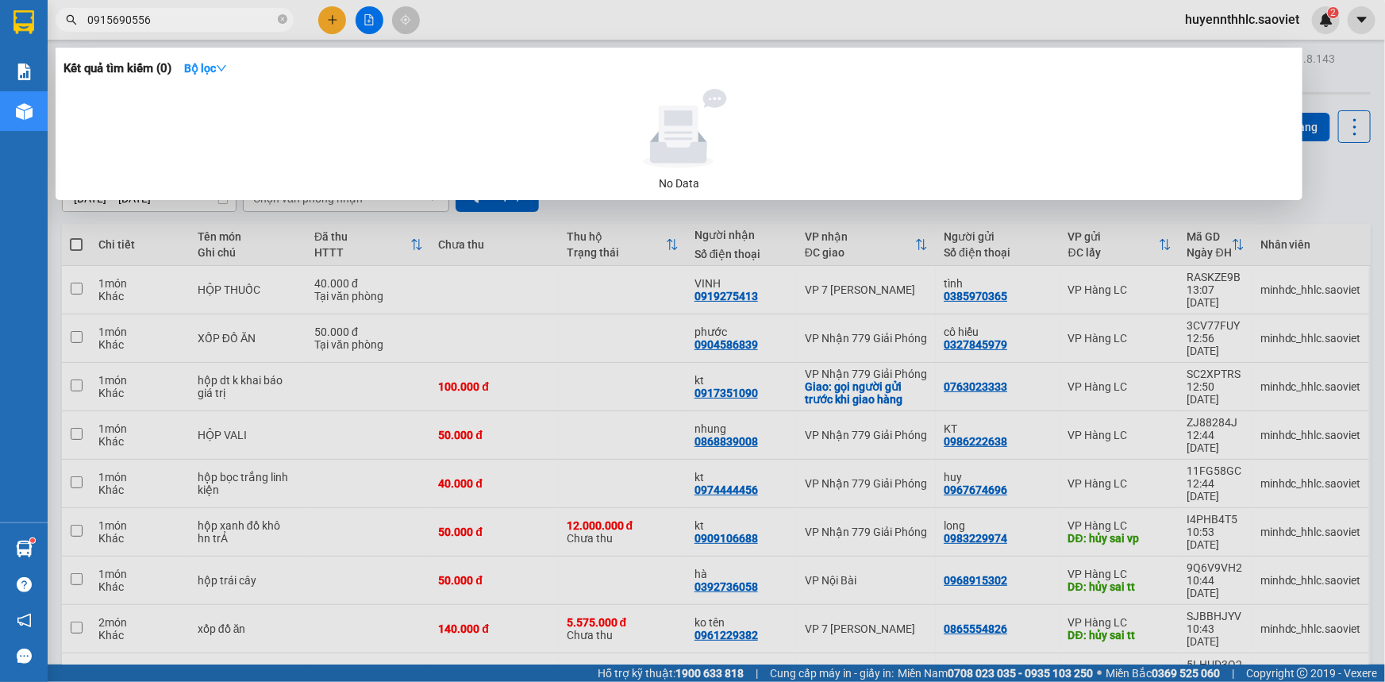
type input "0915690556"
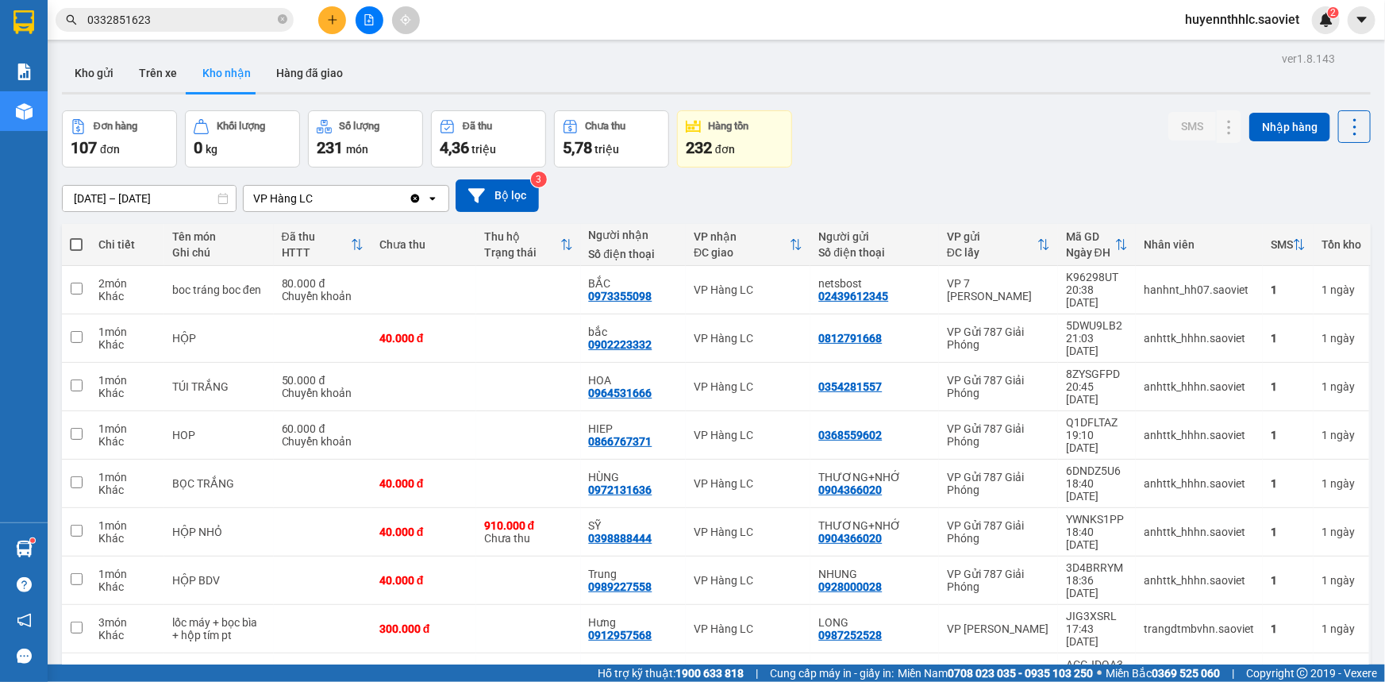
drag, startPoint x: 70, startPoint y: 29, endPoint x: 0, endPoint y: 0, distance: 75.8
click at [14, 26] on section "Kết quả tìm kiếm ( 74 ) Bộ lọc Mã ĐH Trạng thái Món hàng Thu hộ Tổng cước Chưa …" at bounding box center [692, 341] width 1385 height 682
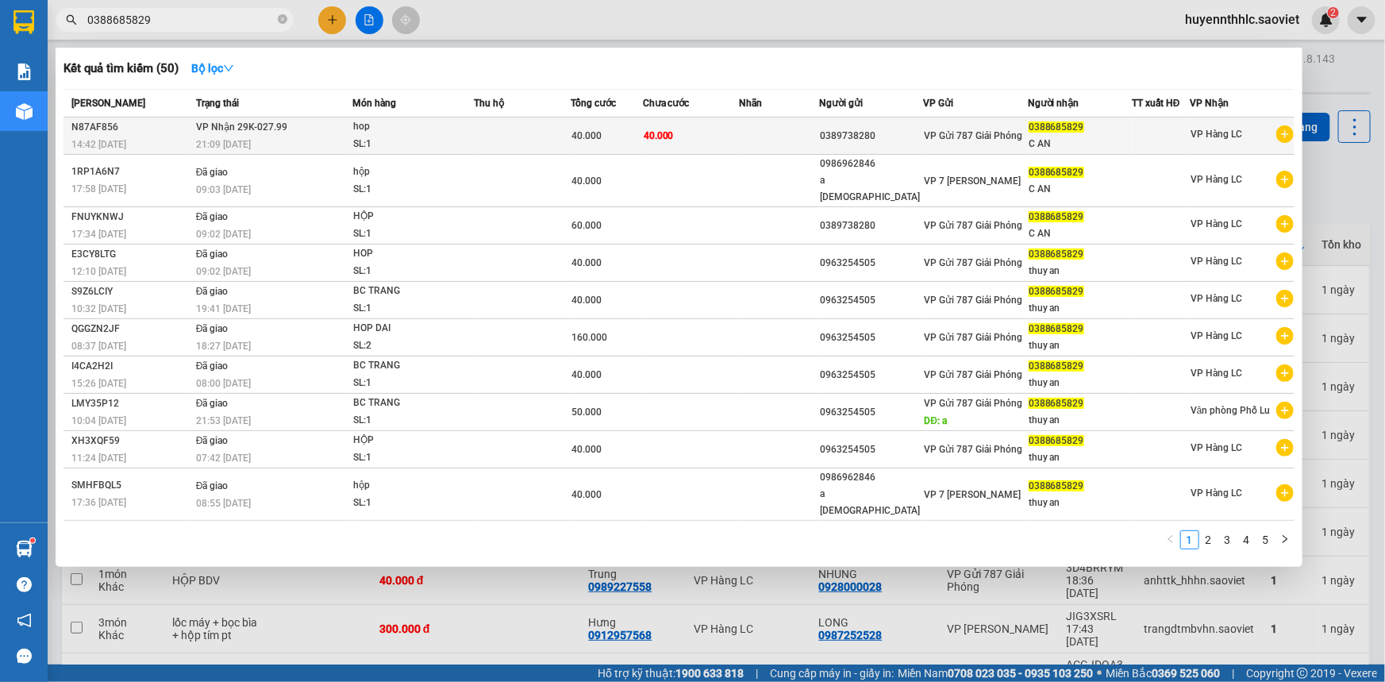
type input "0388685829"
click at [1056, 135] on div "0388685829" at bounding box center [1080, 127] width 102 height 17
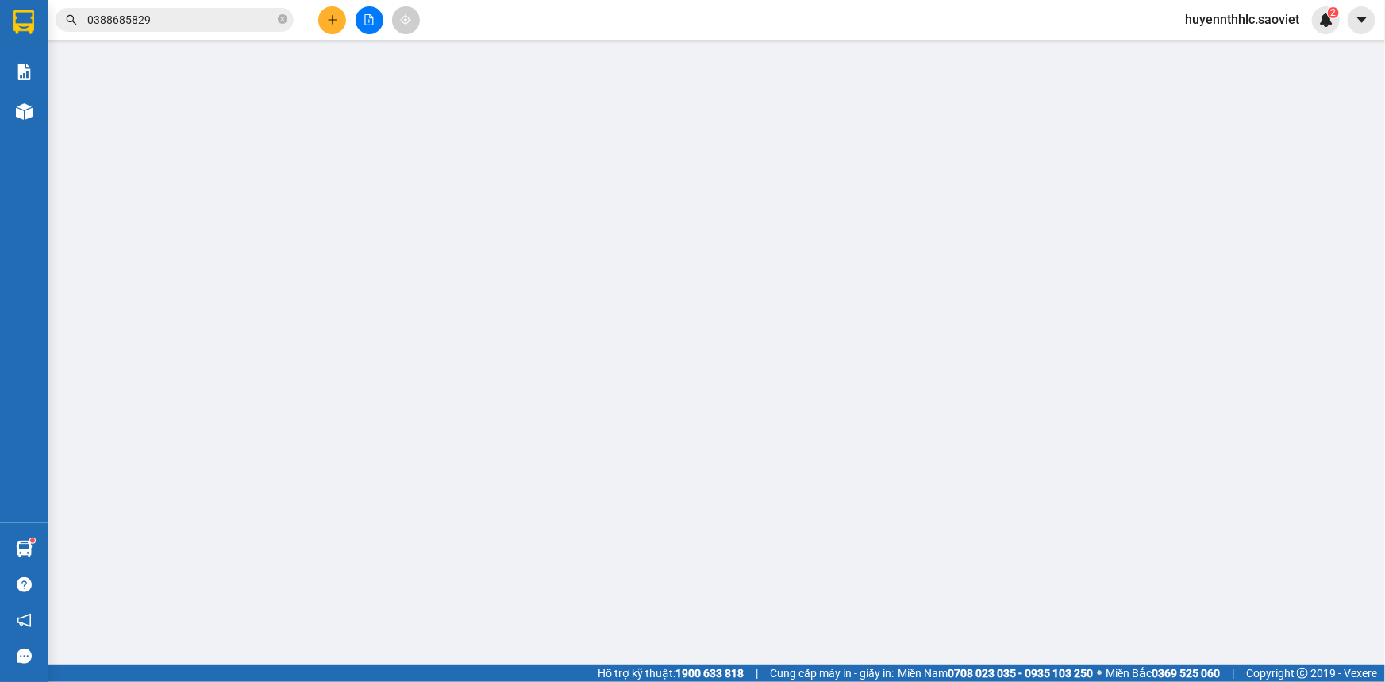
type input "0389738280"
type input "0388685829"
type input "C AN"
type input "40.000"
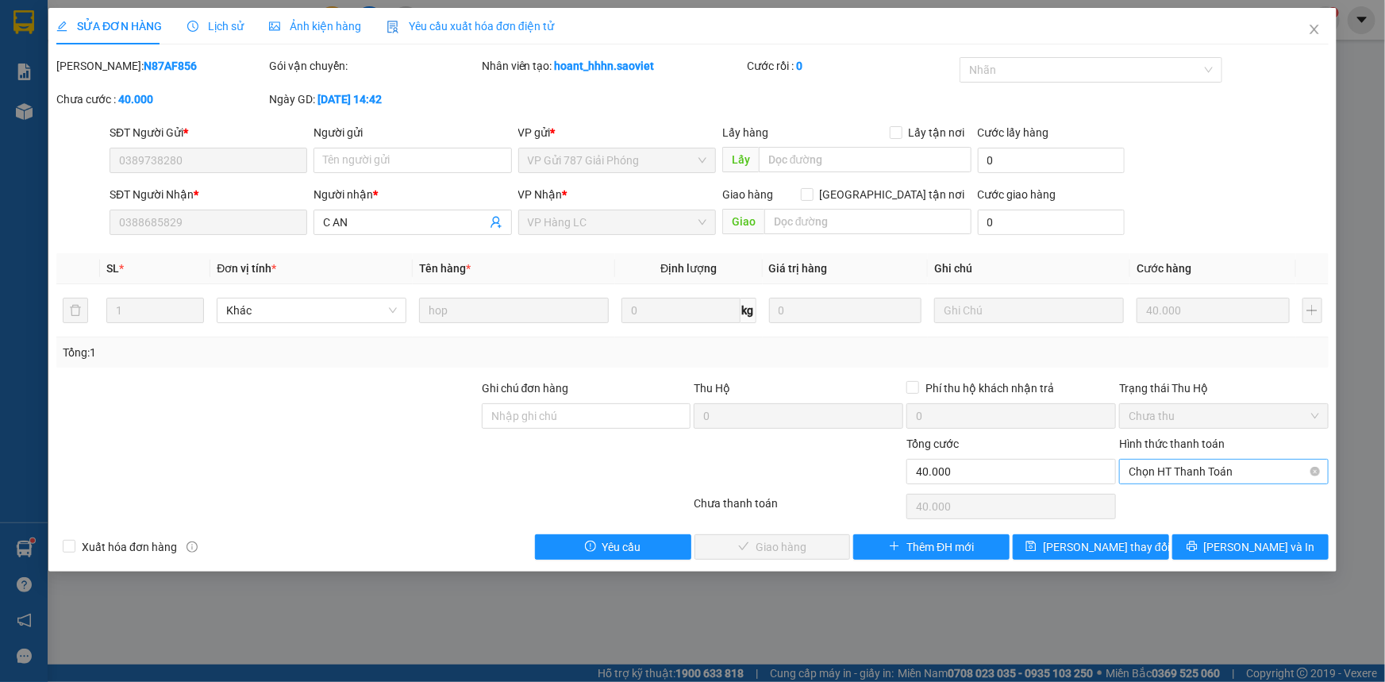
click at [1189, 464] on span "Chọn HT Thanh Toán" at bounding box center [1224, 472] width 191 height 24
click at [1169, 526] on div "Chuyển khoản" at bounding box center [1224, 527] width 191 height 17
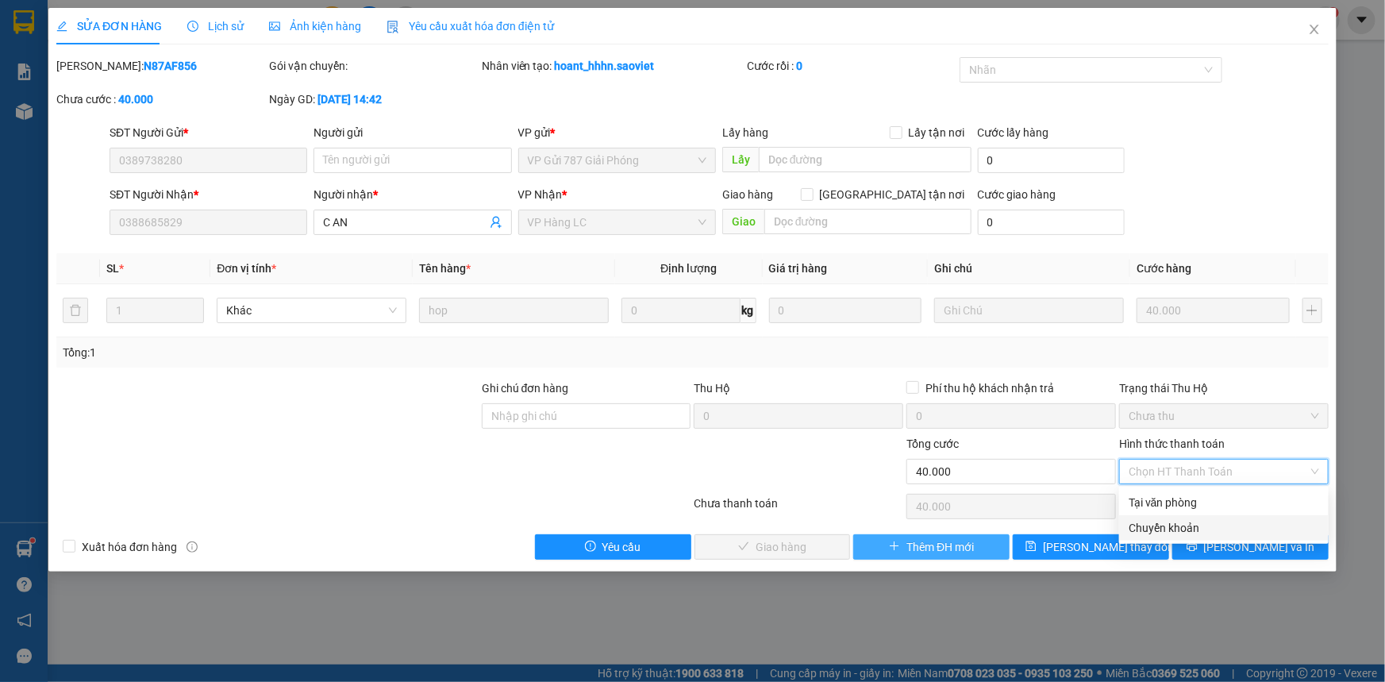
type input "0"
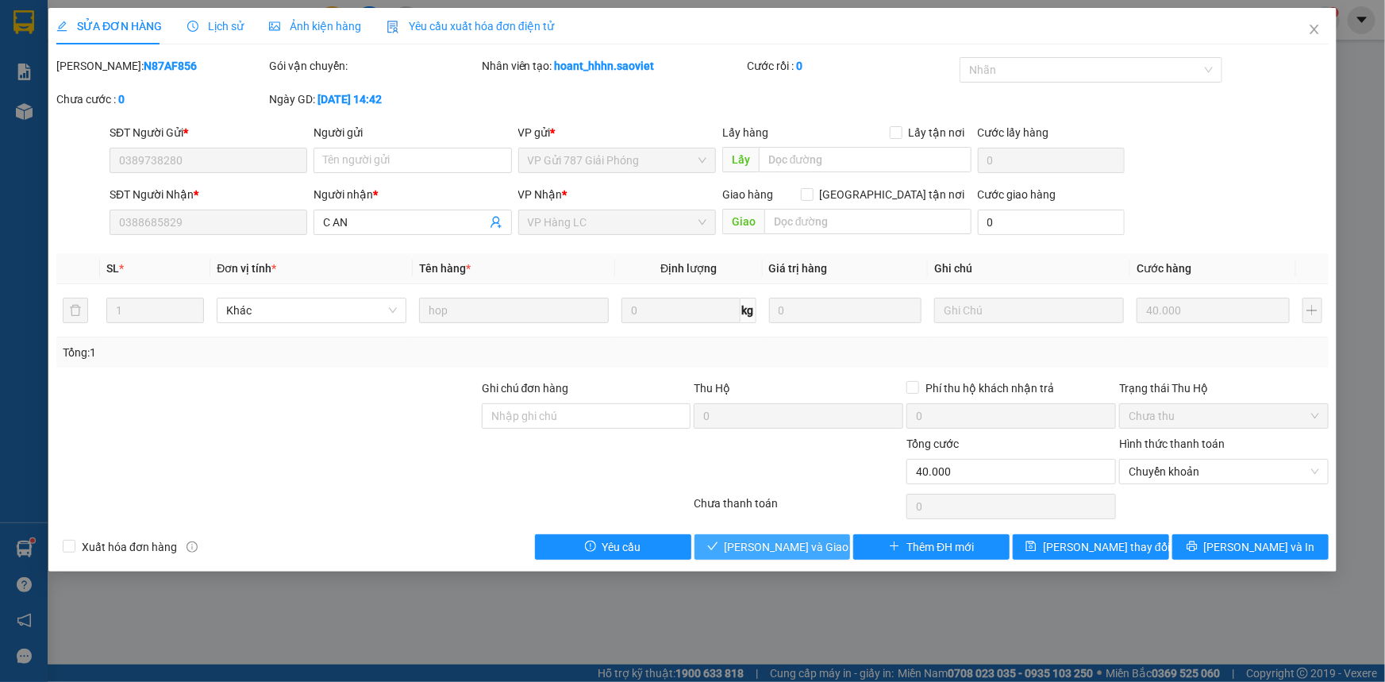
click at [800, 550] on span "[PERSON_NAME] và Giao hàng" at bounding box center [801, 546] width 152 height 17
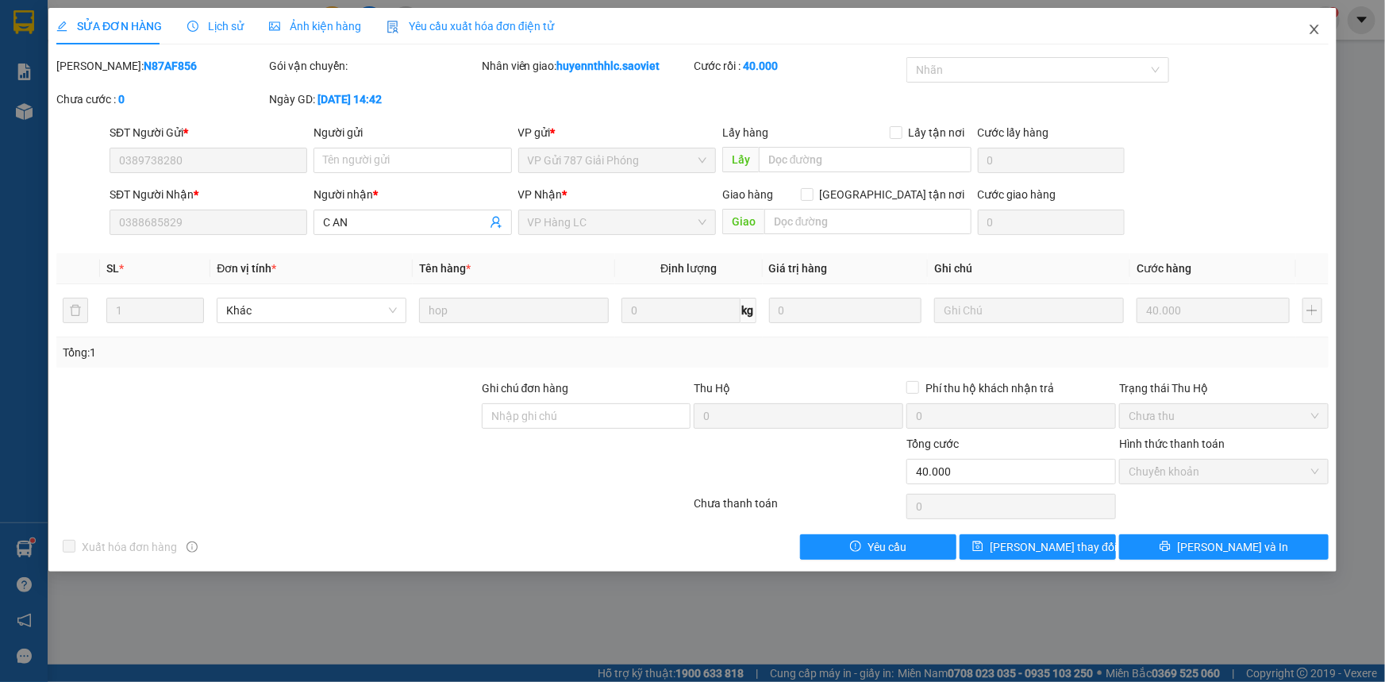
click at [1309, 27] on icon "close" at bounding box center [1314, 29] width 13 height 13
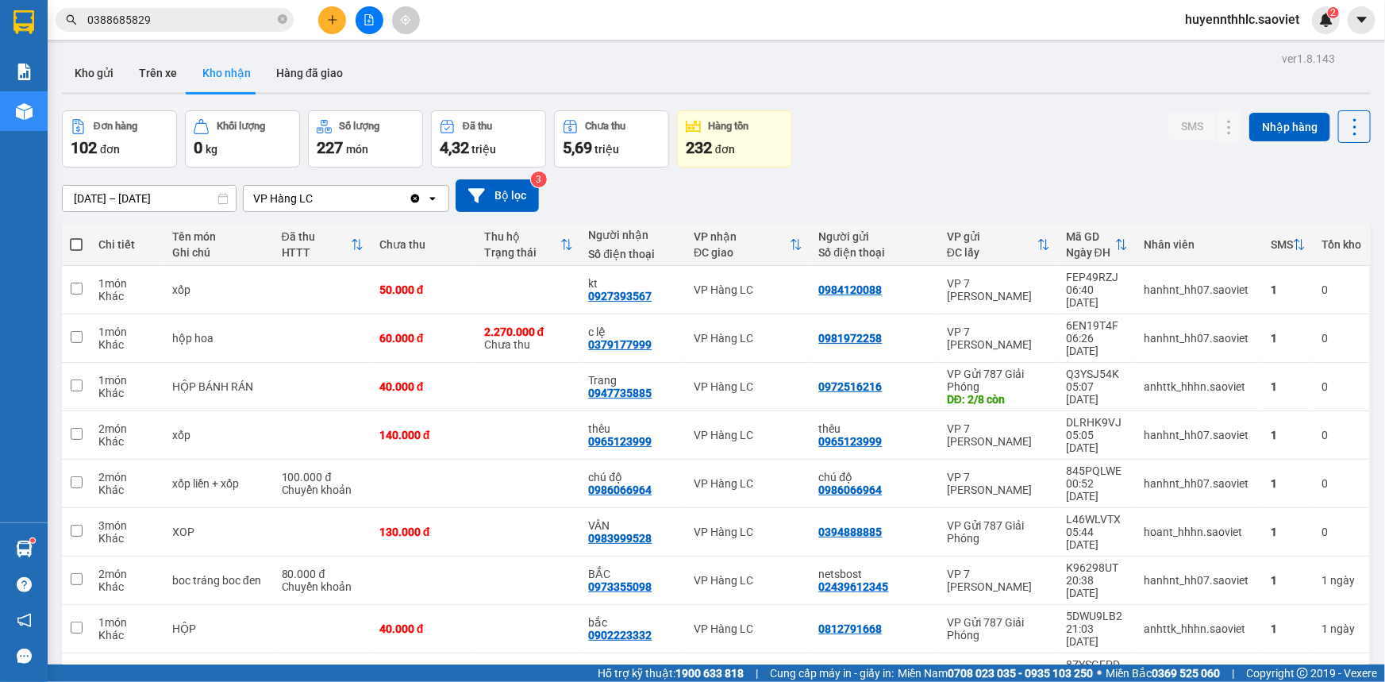
click at [198, 19] on input "0388685829" at bounding box center [180, 19] width 187 height 17
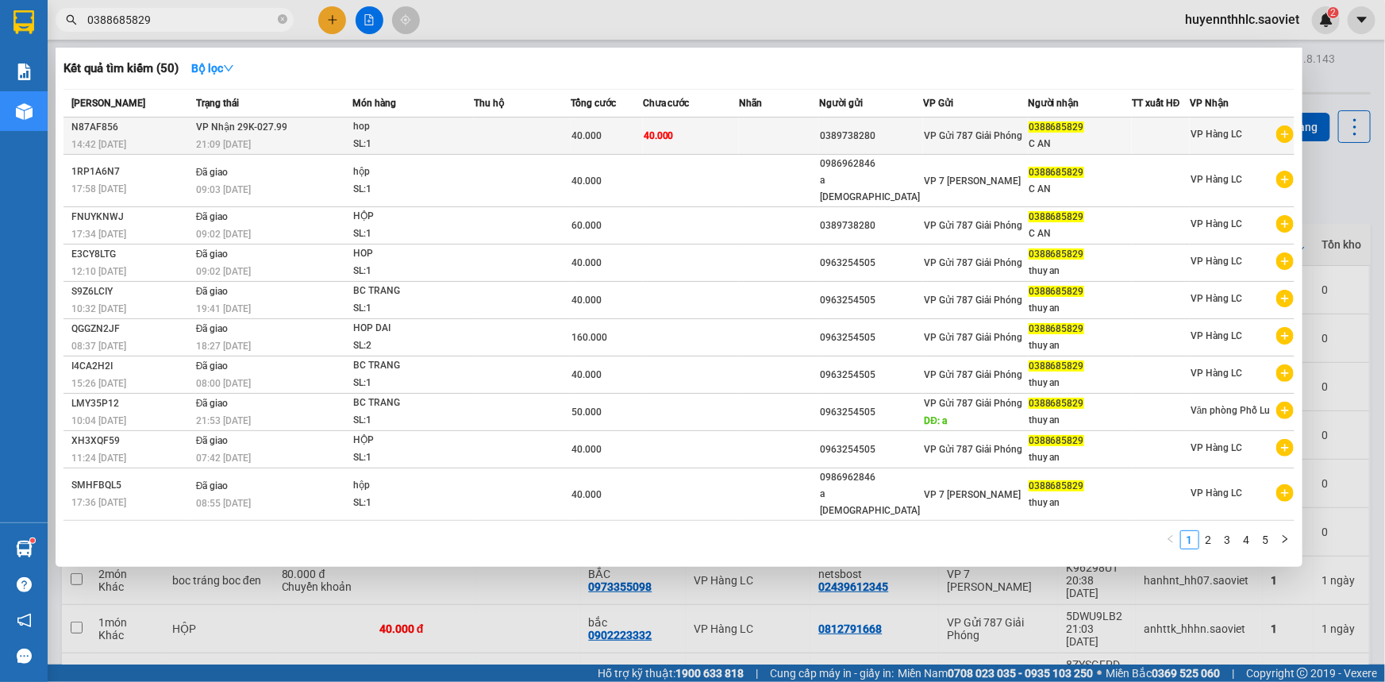
click at [947, 127] on div "VP Gửi 787 Giải Phóng" at bounding box center [975, 135] width 102 height 17
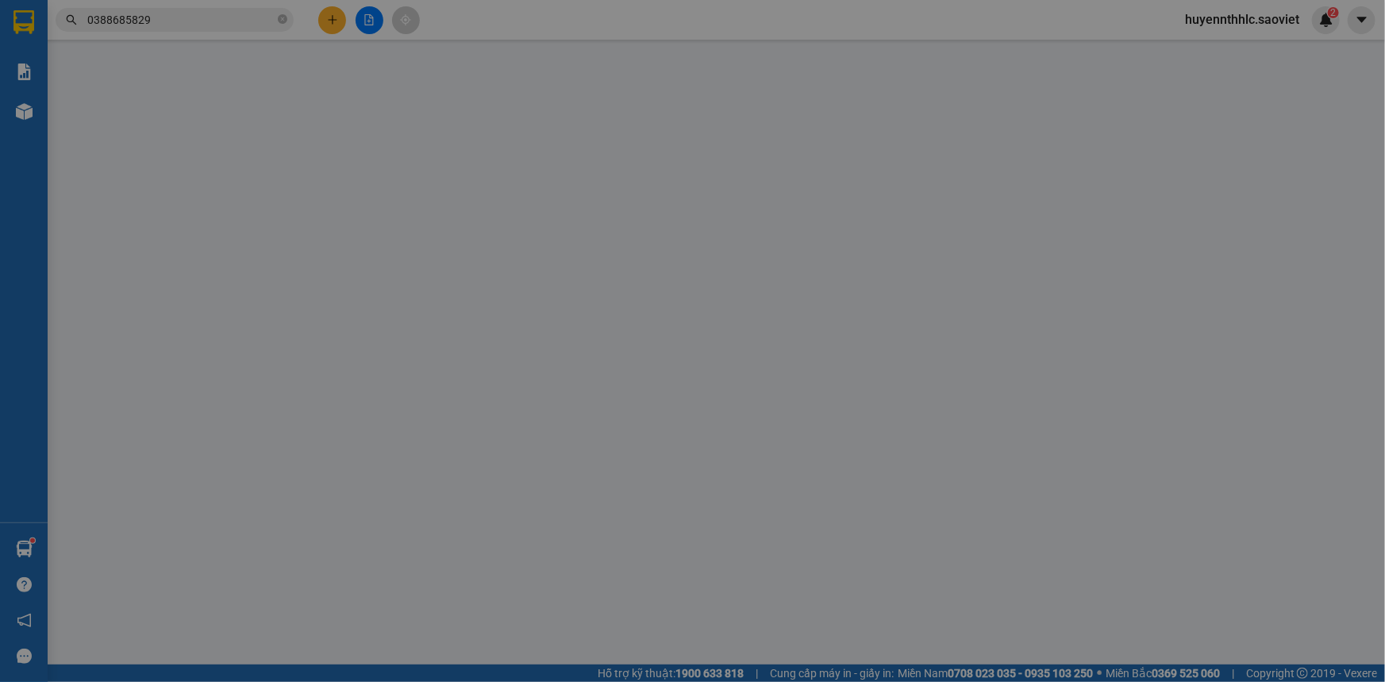
type input "0389738280"
type input "0388685829"
type input "C AN"
type input "40.000"
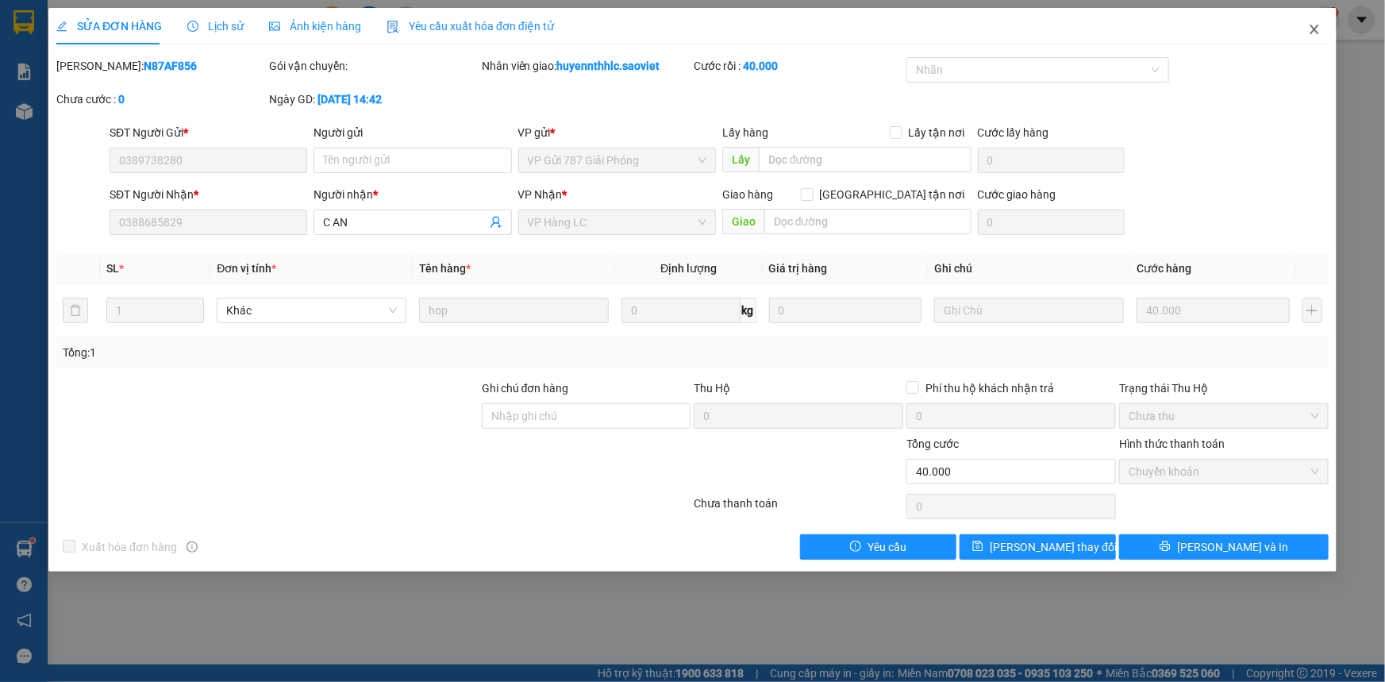
click at [1324, 36] on span "Close" at bounding box center [1315, 30] width 44 height 44
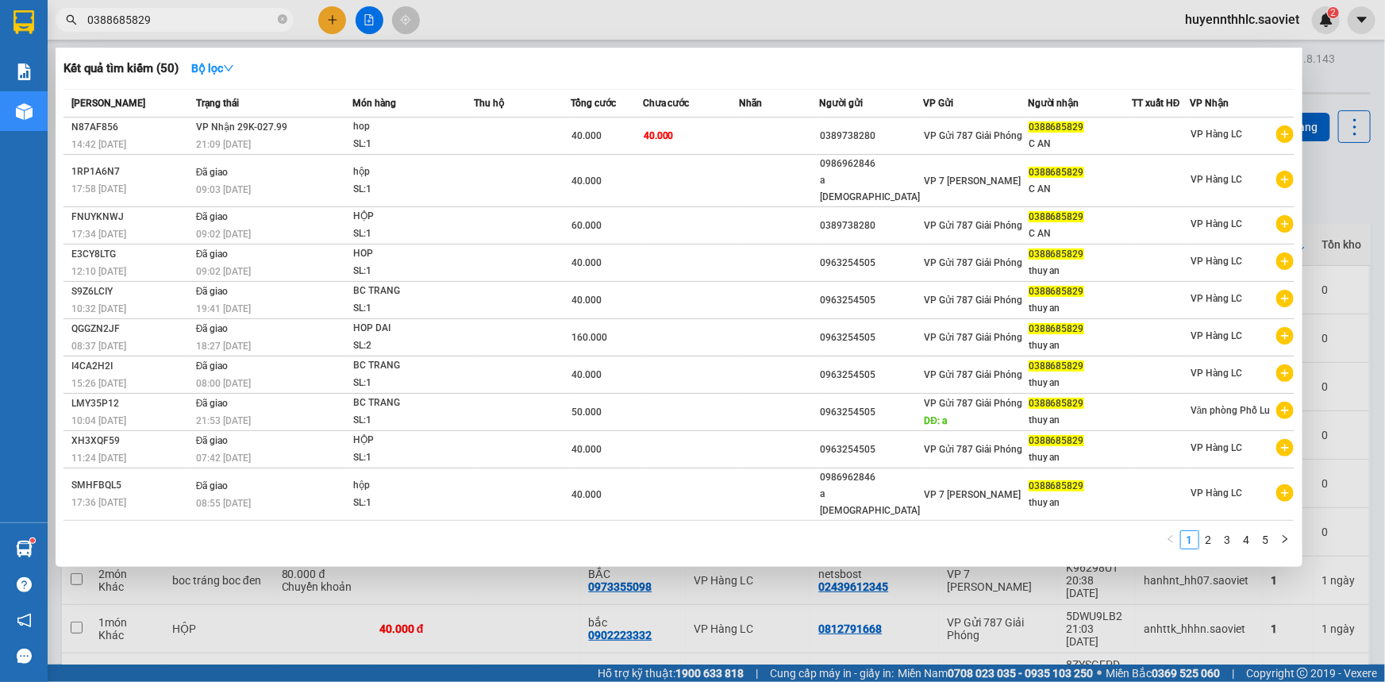
drag, startPoint x: 181, startPoint y: 24, endPoint x: 30, endPoint y: 21, distance: 150.9
click at [36, 29] on section "Kết quả tìm kiếm ( 50 ) Bộ lọc Mã ĐH Trạng thái Món hàng Thu hộ Tổng cước Chưa …" at bounding box center [692, 341] width 1385 height 682
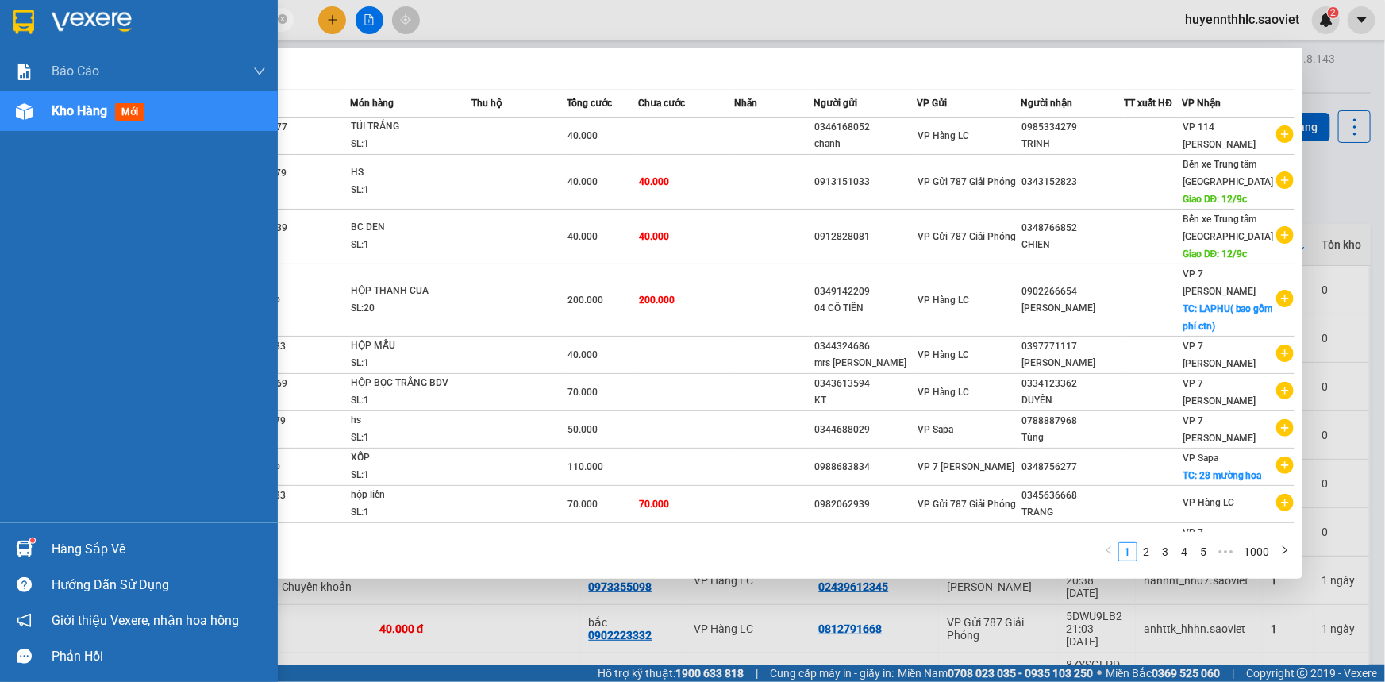
type input "034 mường hoa"
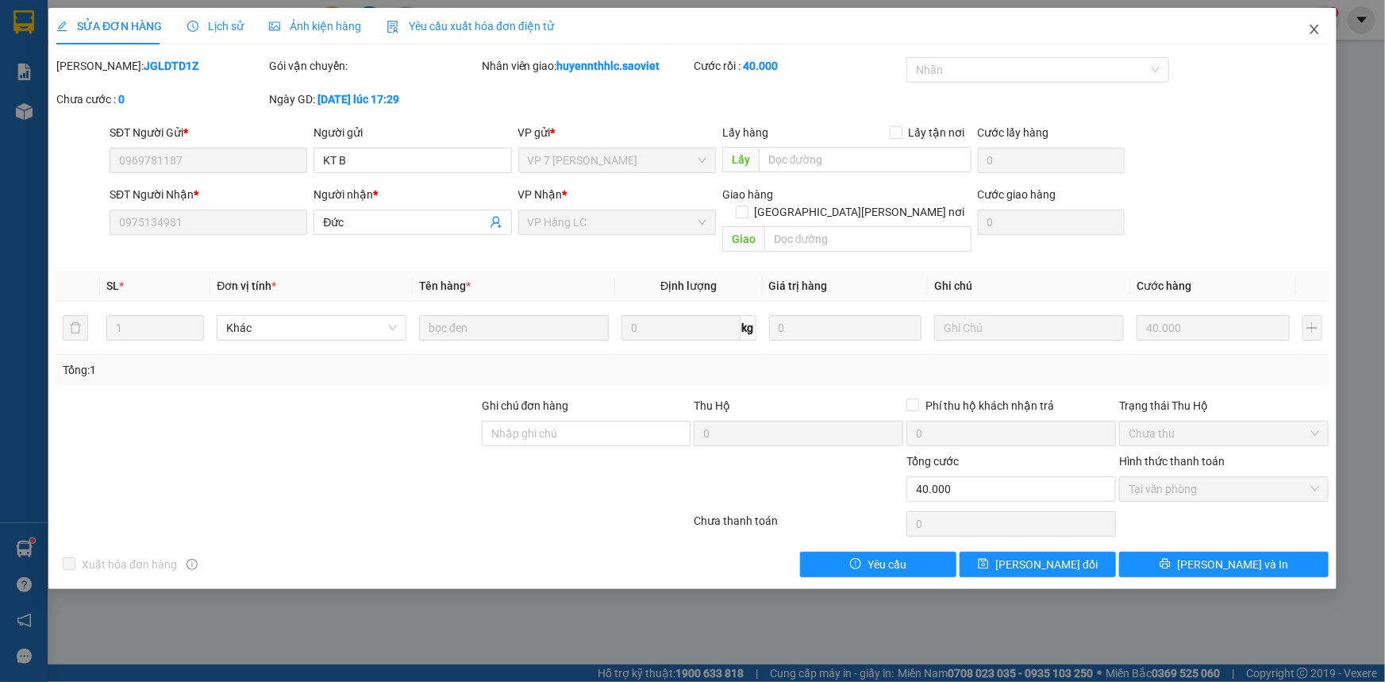
drag, startPoint x: 1310, startPoint y: 33, endPoint x: 883, endPoint y: 0, distance: 428.4
click at [1312, 33] on icon "close" at bounding box center [1314, 29] width 13 height 13
